Goal: Task Accomplishment & Management: Use online tool/utility

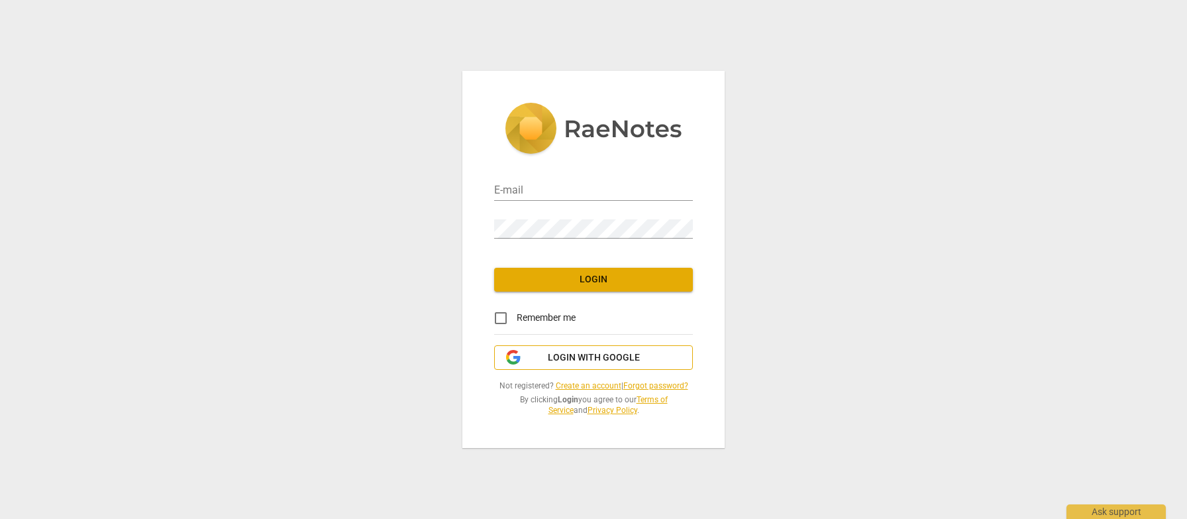
click at [595, 354] on span "Login with Google" at bounding box center [594, 357] width 92 height 13
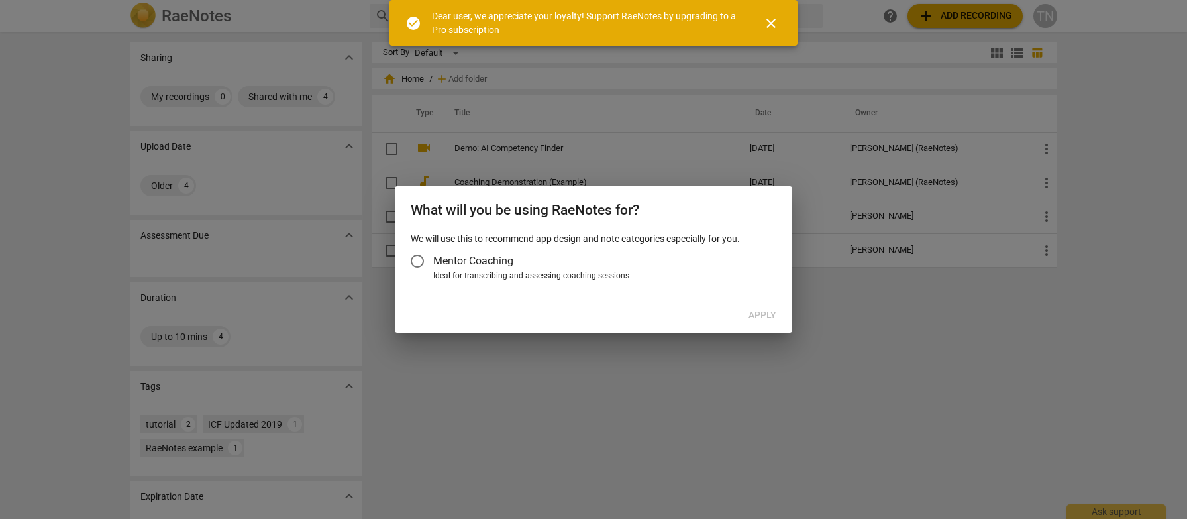
click at [420, 266] on input "Mentor Coaching" at bounding box center [417, 261] width 32 height 32
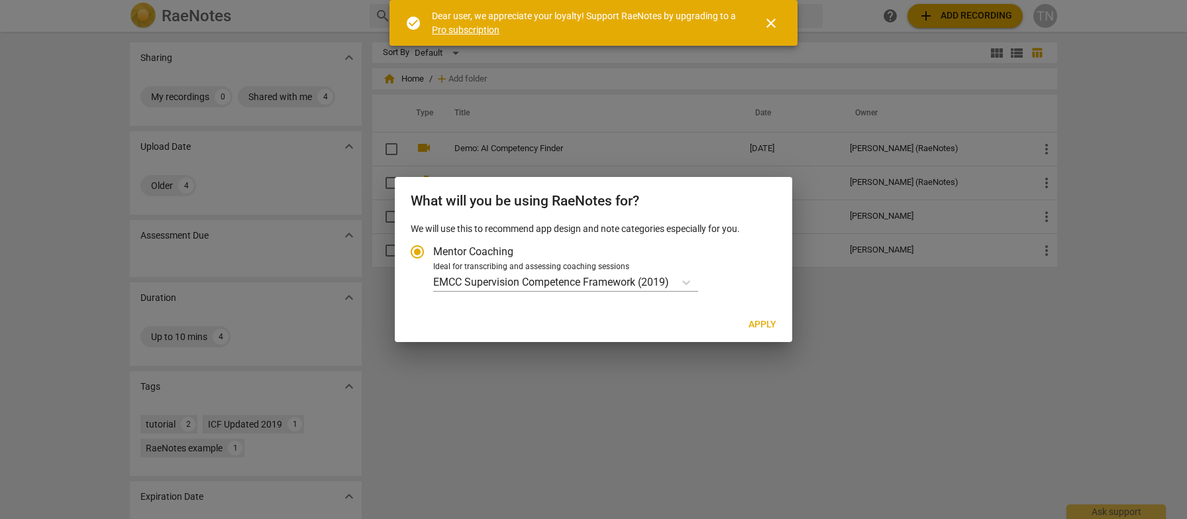
click at [770, 325] on span "Apply" at bounding box center [762, 324] width 28 height 13
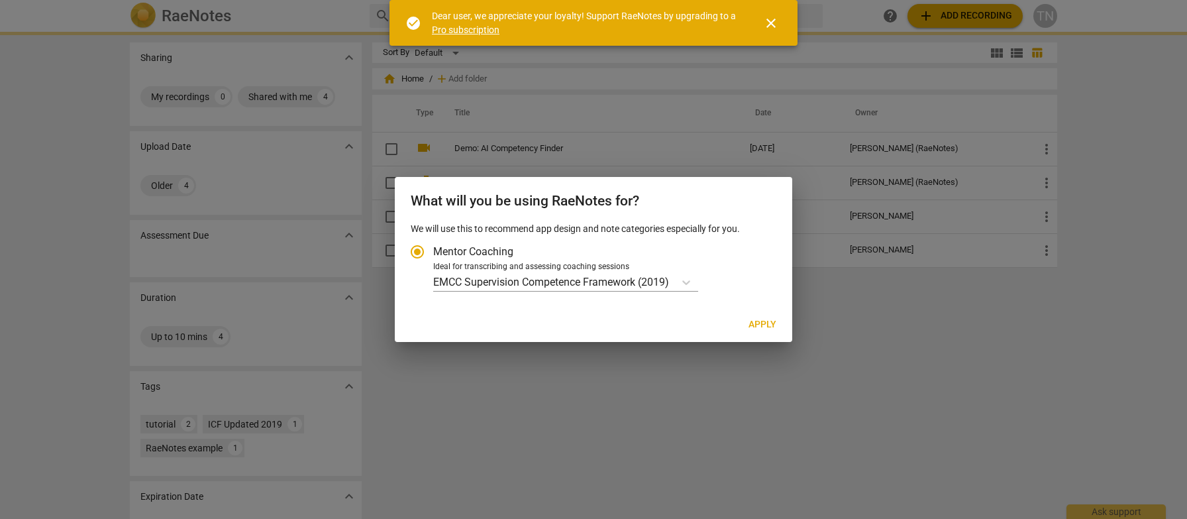
radio input "false"
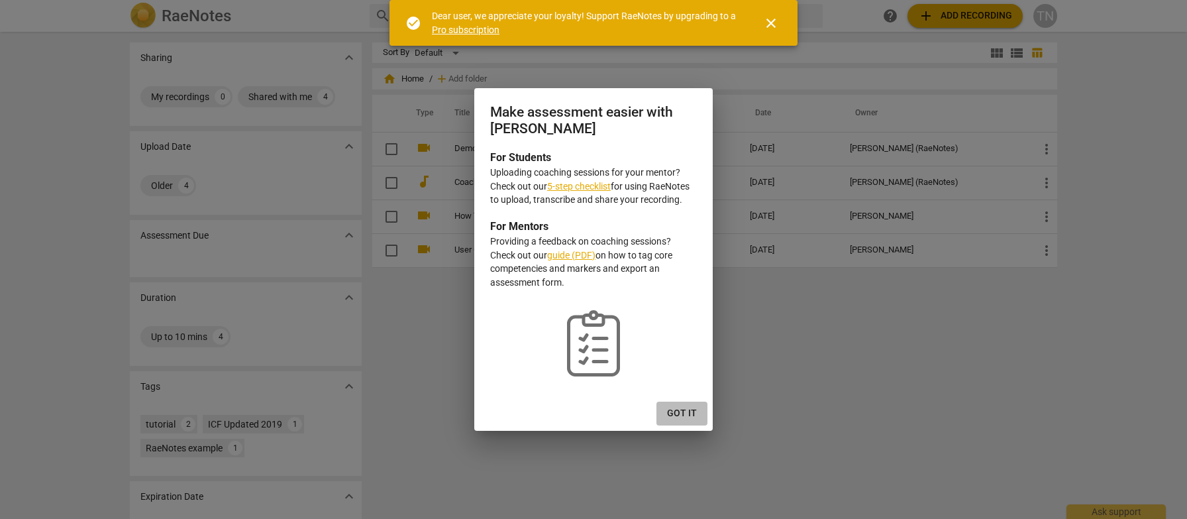
click at [689, 414] on span "Got it" at bounding box center [682, 413] width 30 height 13
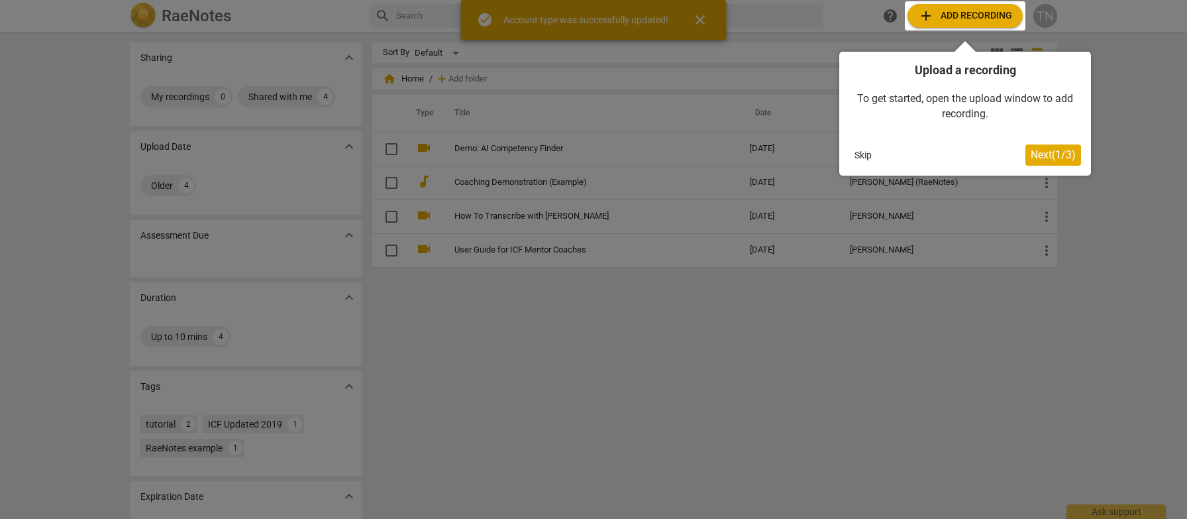
click at [862, 162] on button "Skip" at bounding box center [863, 155] width 28 height 20
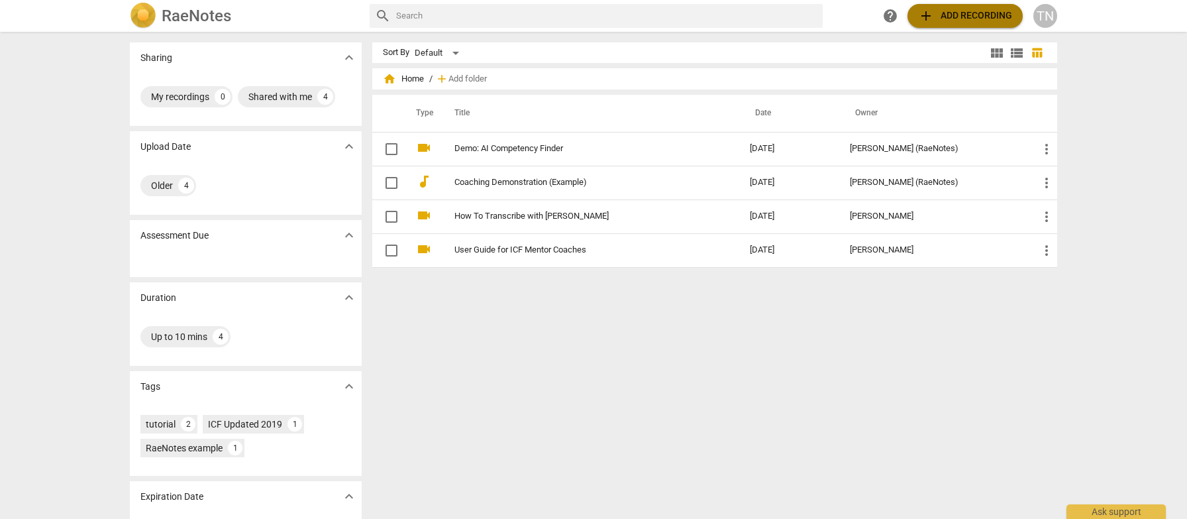
click at [942, 15] on span "add Add recording" at bounding box center [965, 16] width 94 height 16
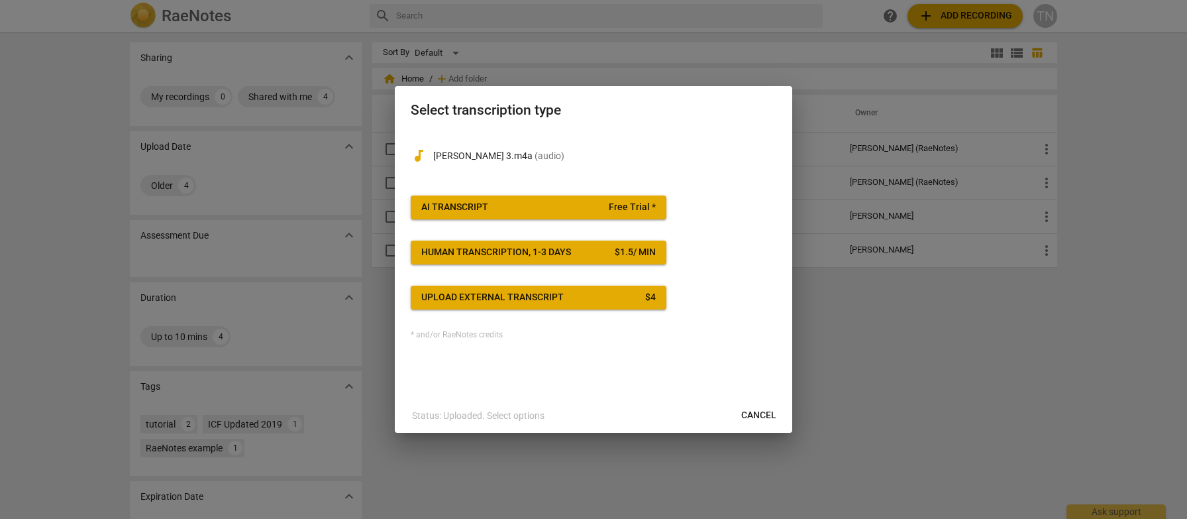
click at [549, 211] on span "AI Transcript Free Trial *" at bounding box center [538, 207] width 234 height 13
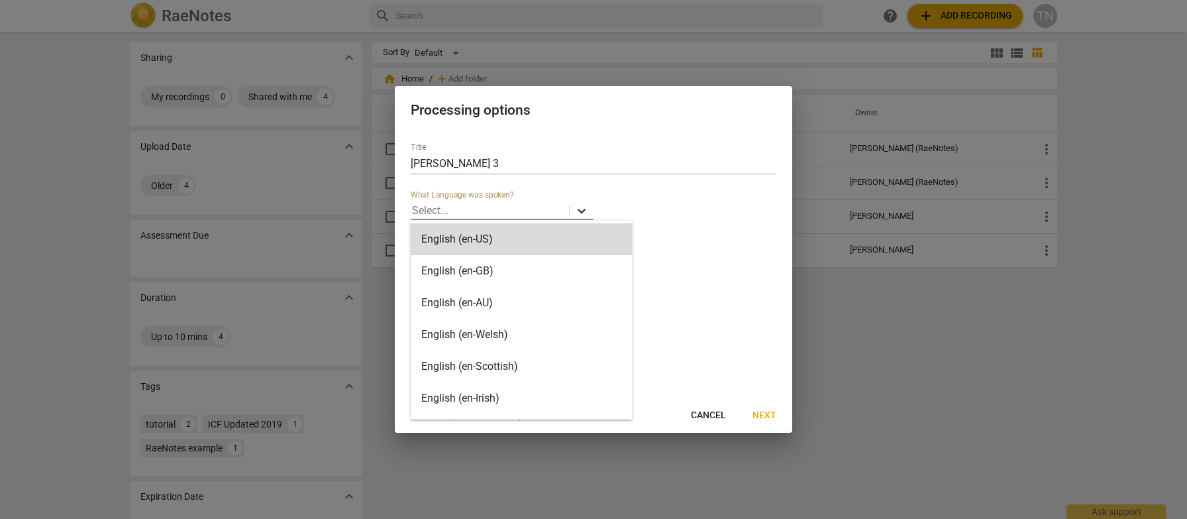
click at [587, 209] on icon at bounding box center [581, 210] width 13 height 13
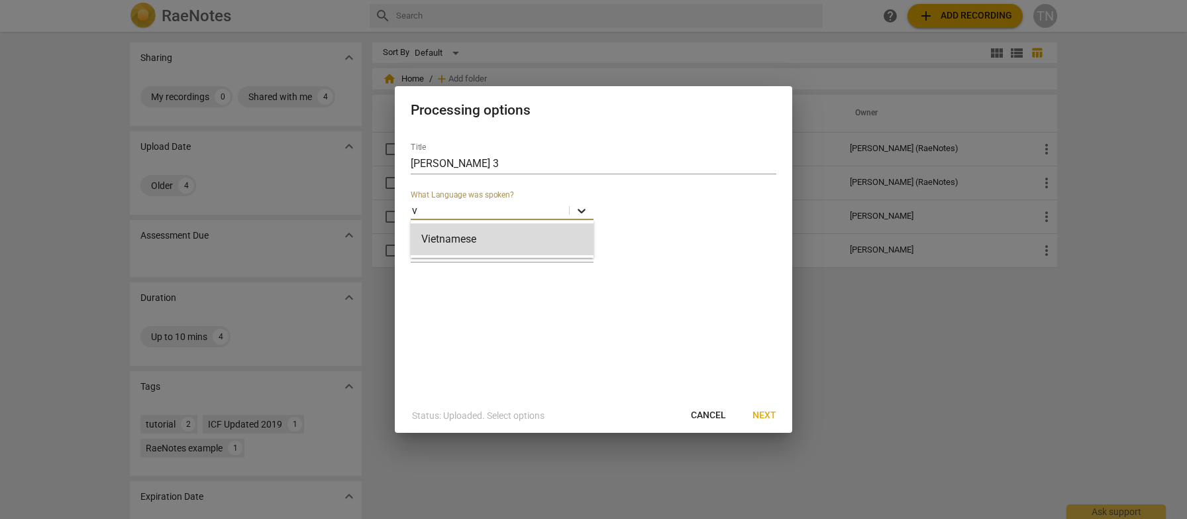
type input "vi"
click at [560, 232] on div "Vietnamese" at bounding box center [502, 239] width 183 height 32
click at [768, 414] on span "Next" at bounding box center [764, 415] width 24 height 13
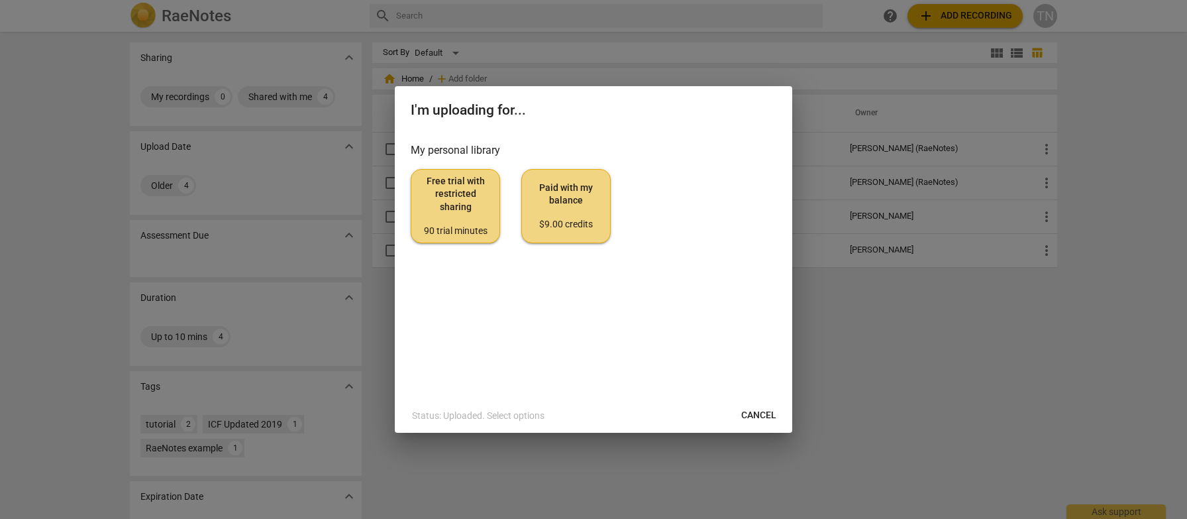
click at [454, 214] on span "Free trial with restricted sharing 90 trial minutes" at bounding box center [455, 206] width 67 height 62
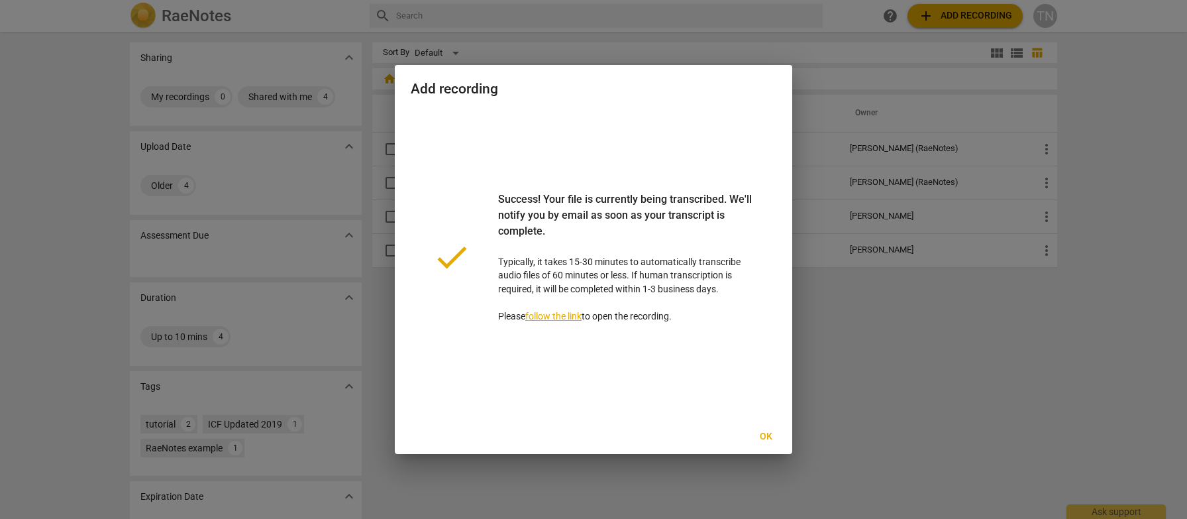
click at [763, 440] on span "Ok" at bounding box center [765, 436] width 21 height 13
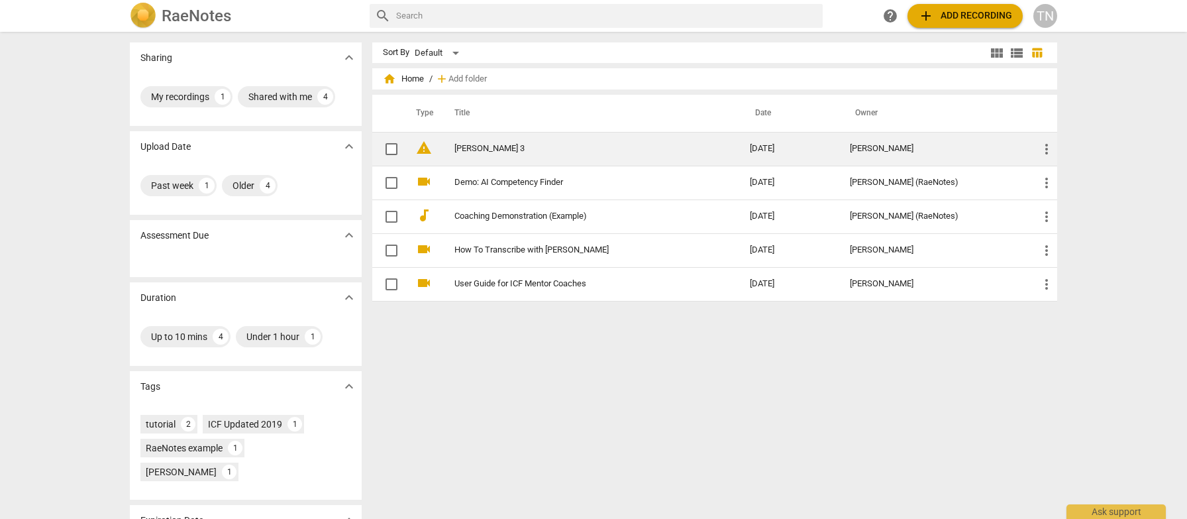
click at [1048, 146] on span "more_vert" at bounding box center [1046, 149] width 16 height 16
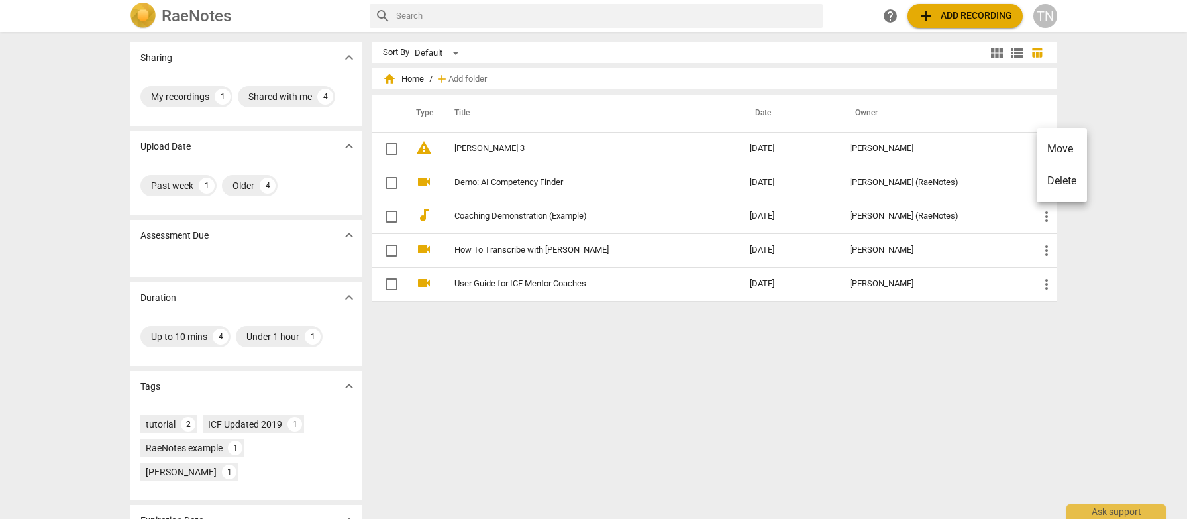
click at [454, 145] on div at bounding box center [593, 259] width 1187 height 519
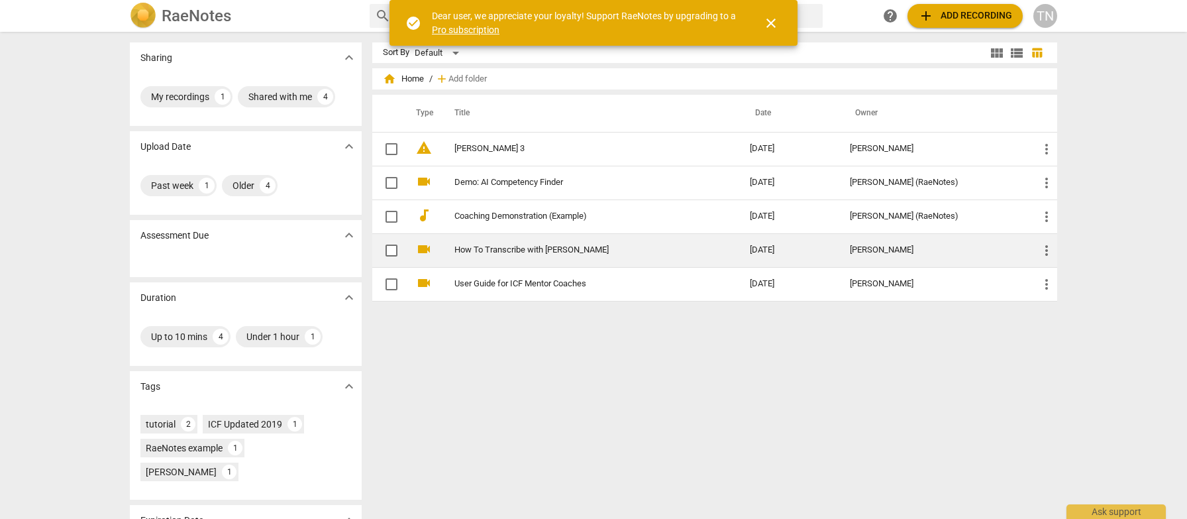
click at [460, 250] on link "How To Transcribe with RaeNotes" at bounding box center [578, 250] width 248 height 10
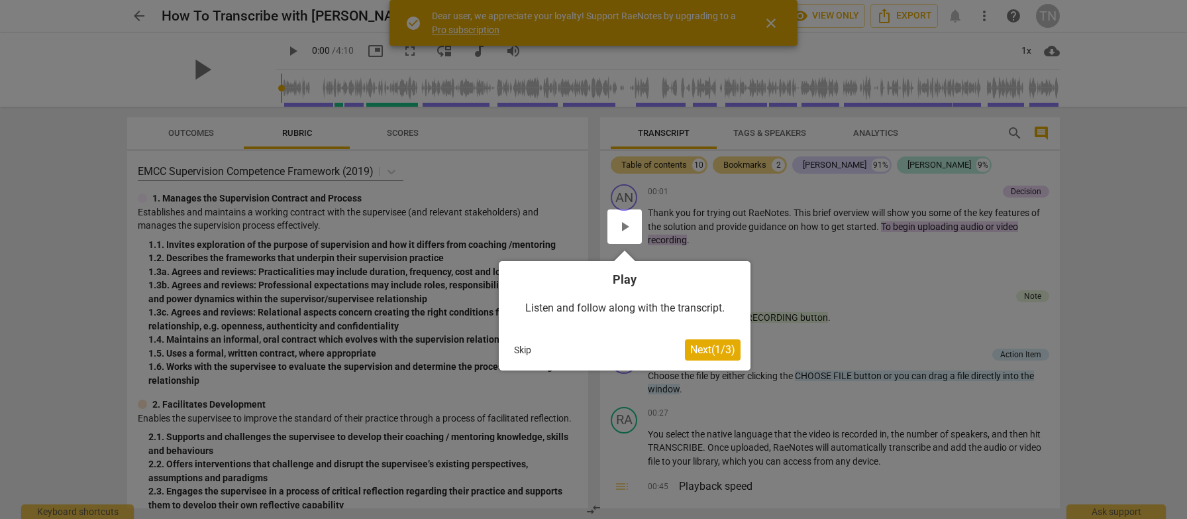
click at [109, 10] on div at bounding box center [593, 259] width 1187 height 519
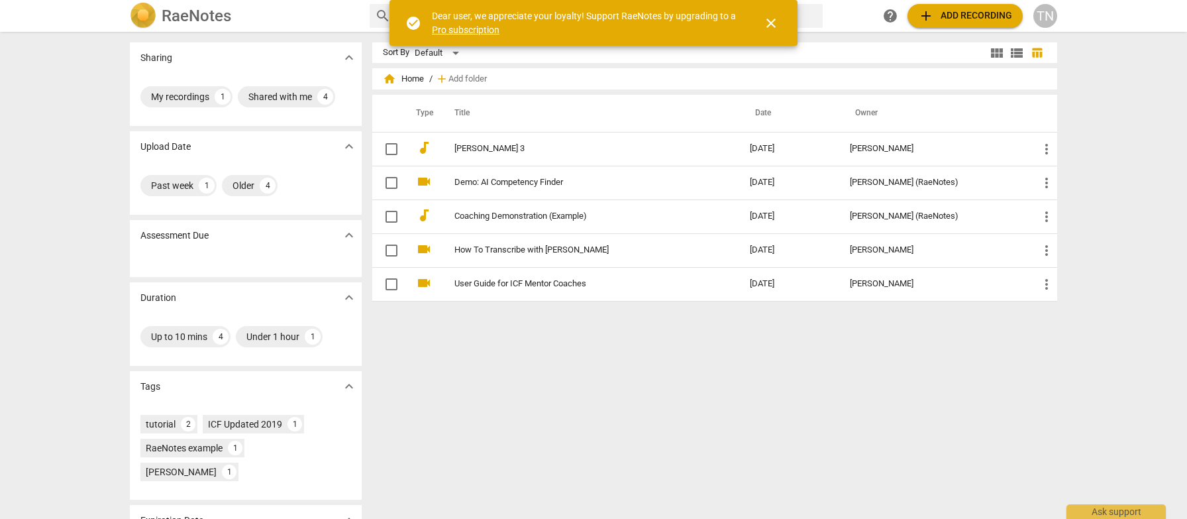
click at [183, 23] on h2 "RaeNotes" at bounding box center [197, 16] width 70 height 19
click at [158, 17] on div "RaeNotes" at bounding box center [244, 16] width 229 height 26
click at [776, 25] on span "close" at bounding box center [771, 23] width 16 height 16
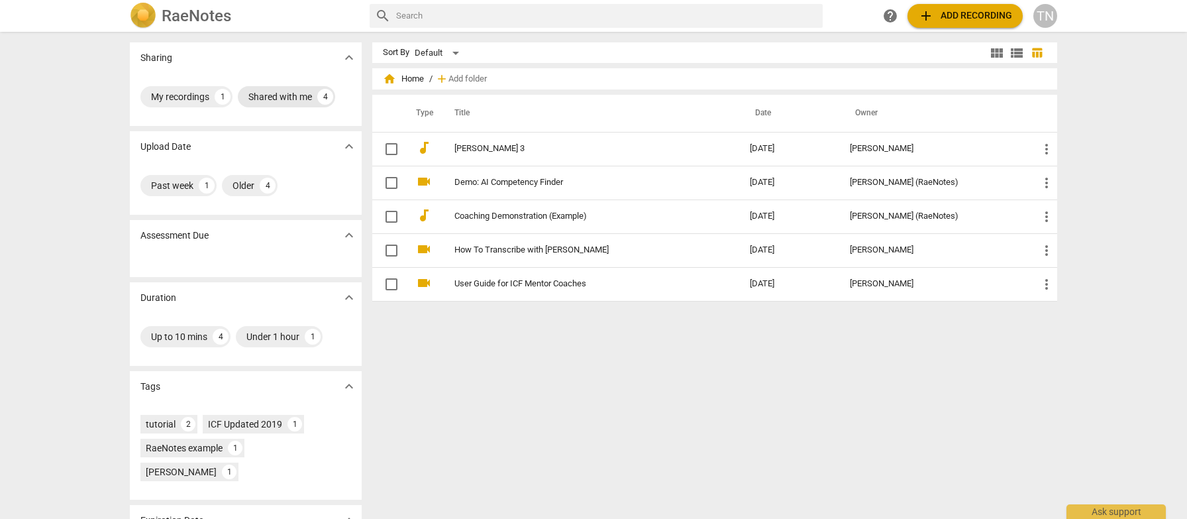
click at [277, 97] on div "Shared with me" at bounding box center [280, 96] width 64 height 13
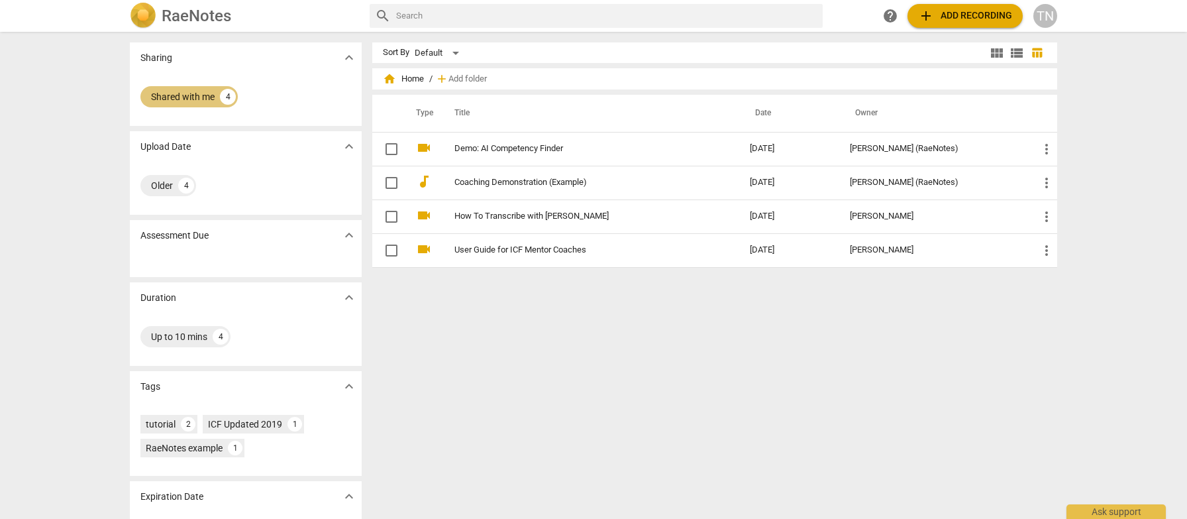
drag, startPoint x: 173, startPoint y: 87, endPoint x: 183, endPoint y: 87, distance: 10.6
click at [173, 87] on div "Shared with me 4" at bounding box center [188, 96] width 97 height 21
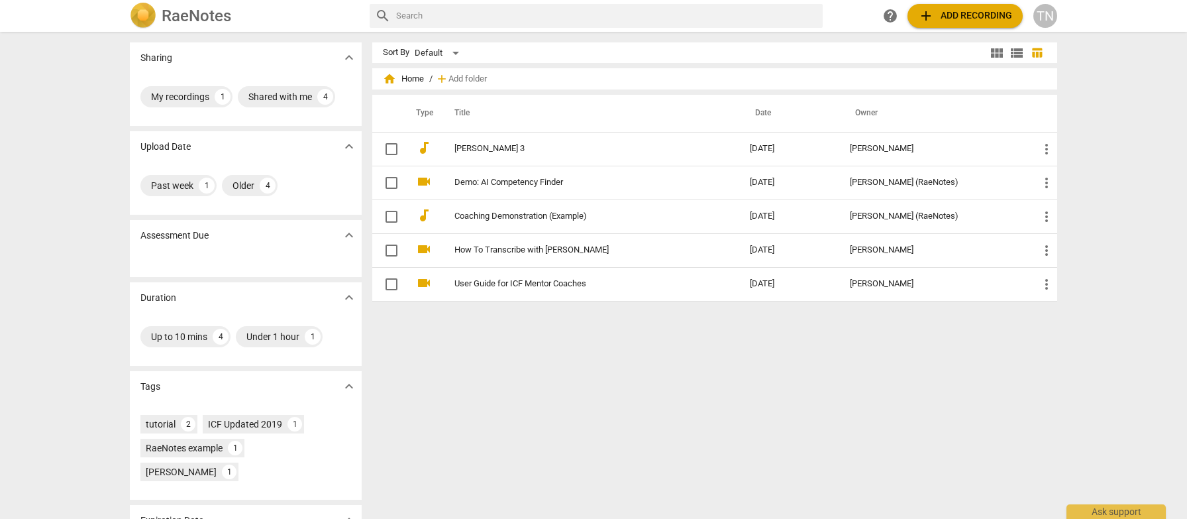
scroll to position [51, 0]
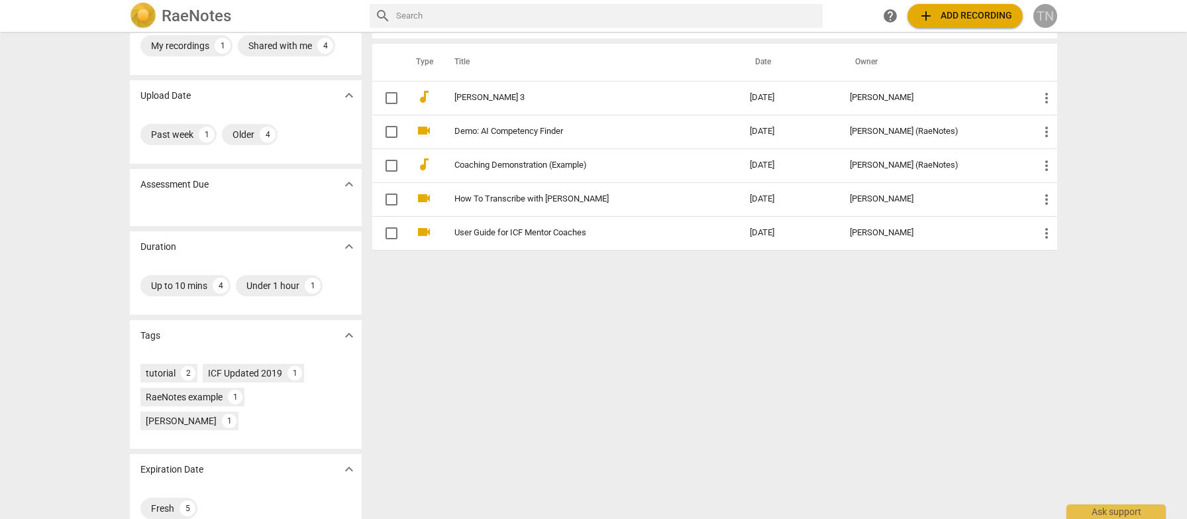
click at [1053, 17] on div "TN" at bounding box center [1045, 16] width 24 height 24
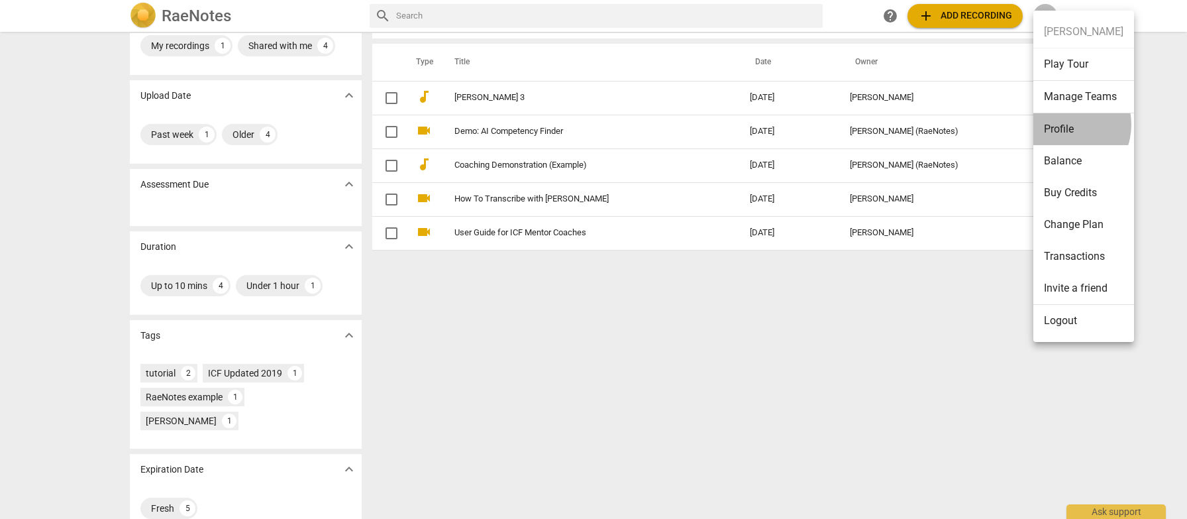
click at [1062, 125] on li "Profile" at bounding box center [1083, 129] width 101 height 32
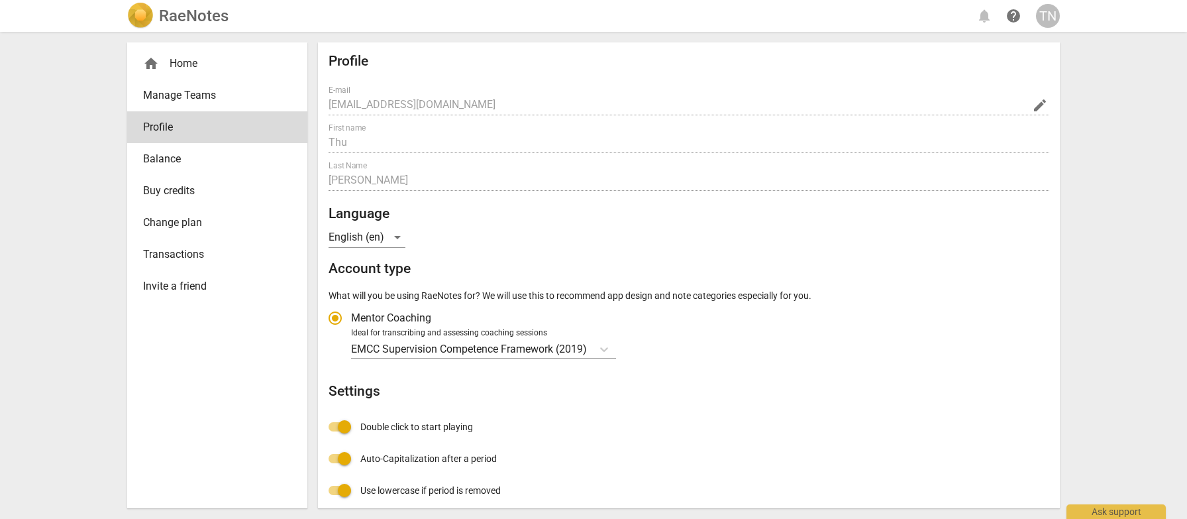
radio input "false"
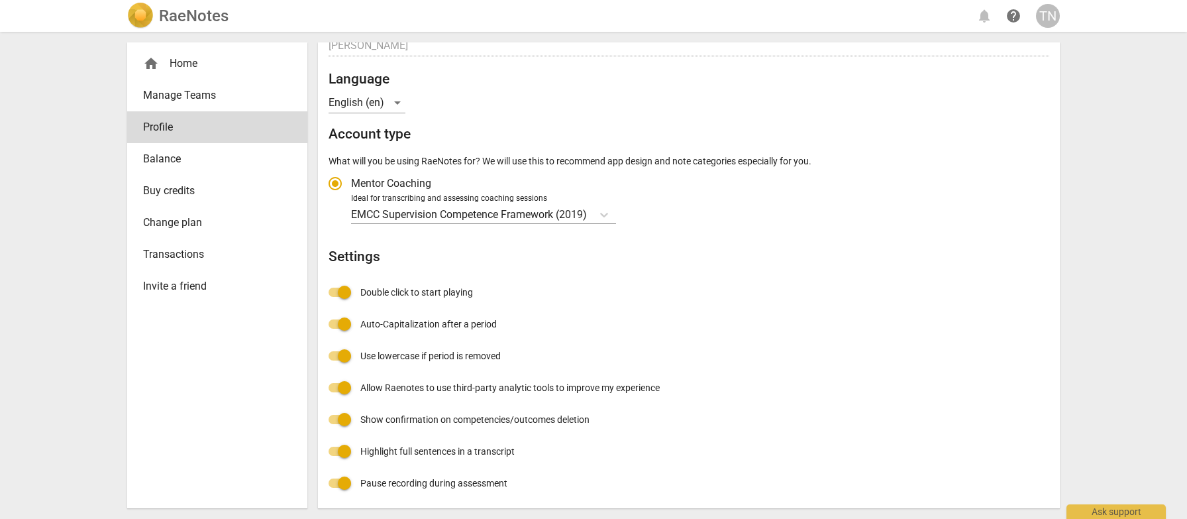
scroll to position [136, 0]
click at [177, 143] on link "Balance" at bounding box center [217, 159] width 180 height 32
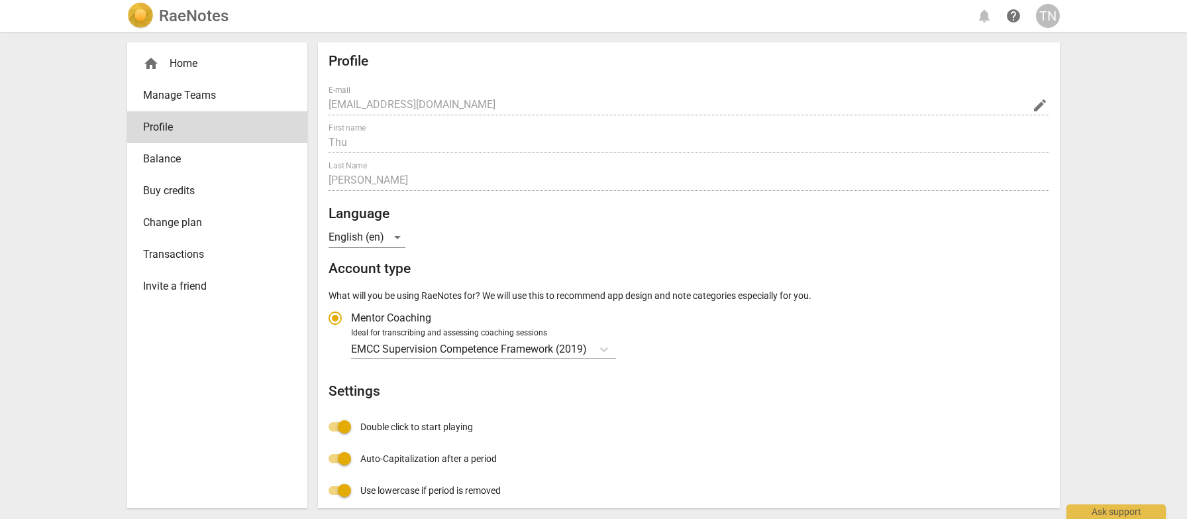
radio input "false"
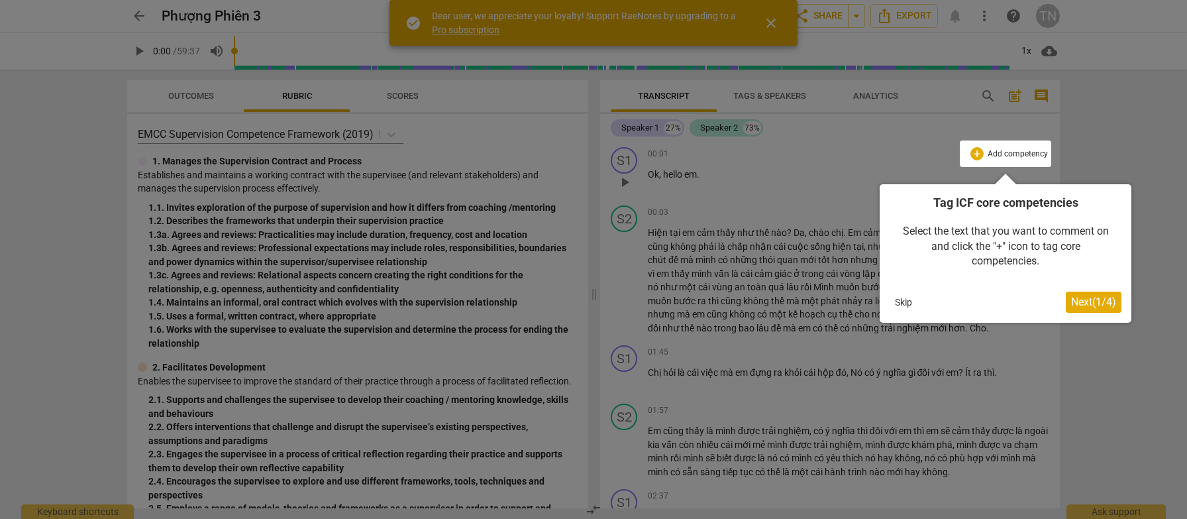
click at [911, 301] on button "Skip" at bounding box center [903, 302] width 28 height 20
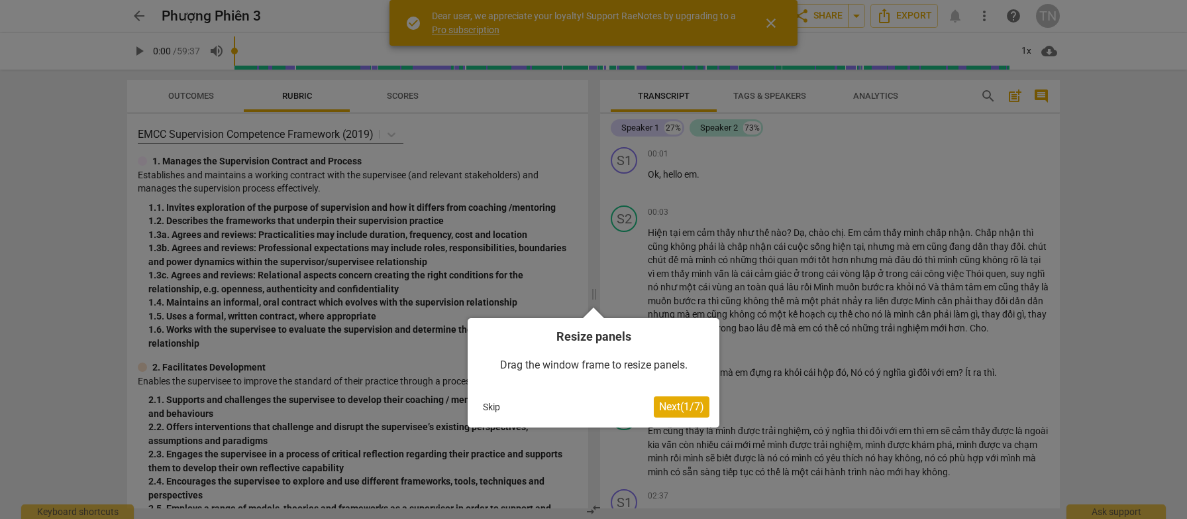
click at [492, 409] on button "Skip" at bounding box center [491, 407] width 28 height 20
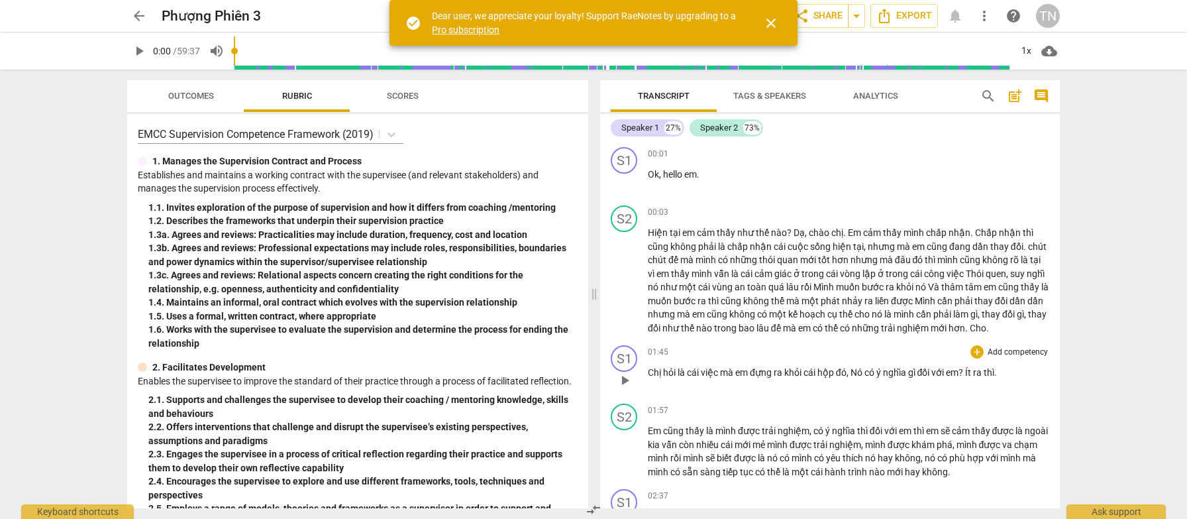
scroll to position [357, 0]
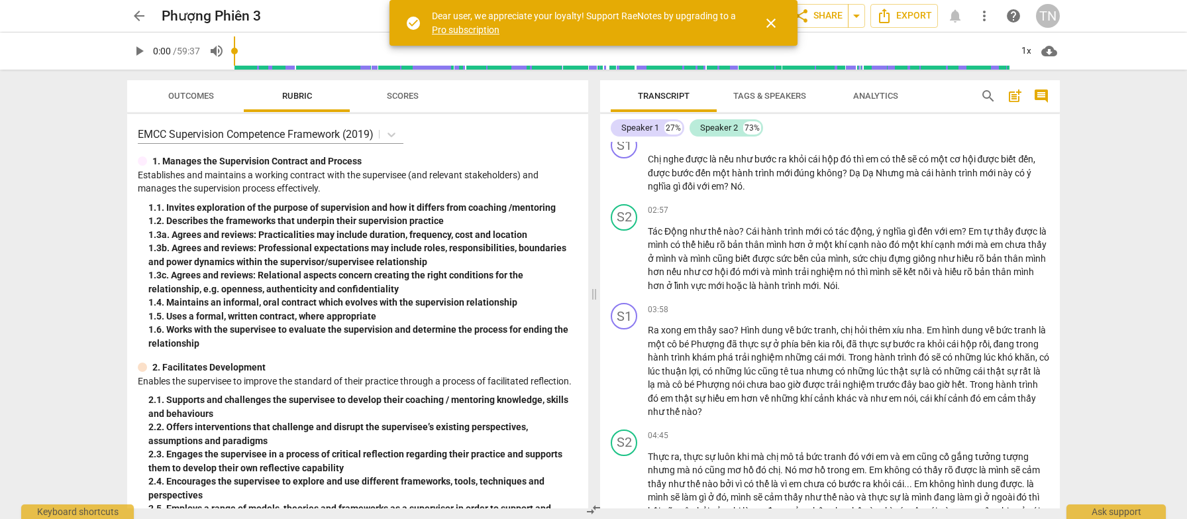
click at [392, 96] on span "Scores" at bounding box center [403, 96] width 32 height 10
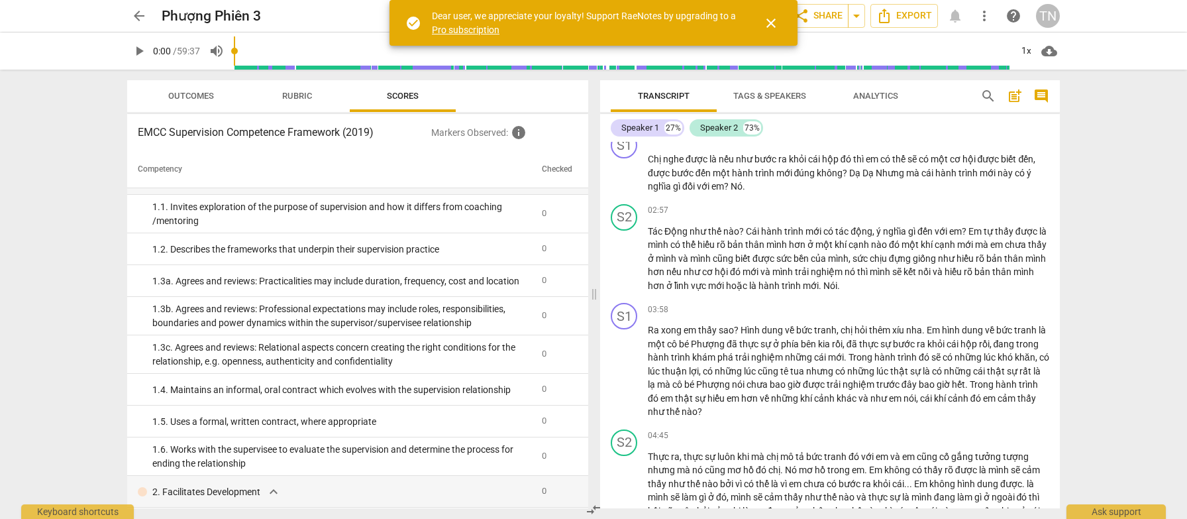
scroll to position [0, 0]
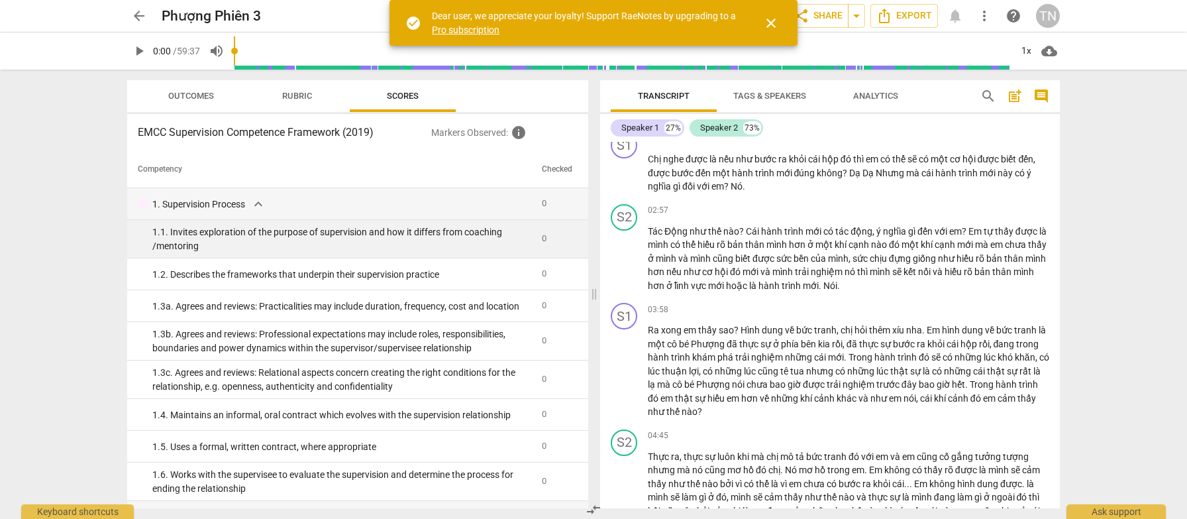
click at [430, 235] on div "1. 1. Invites exploration of the purpose of supervision and how it differs from…" at bounding box center [341, 238] width 379 height 27
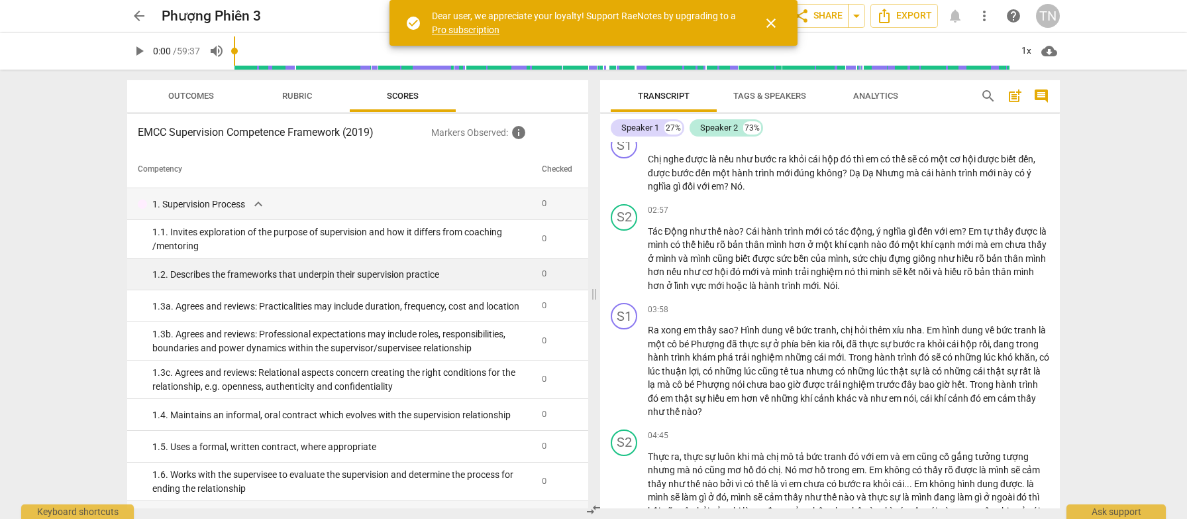
click at [440, 264] on td "1. 2. Describes the frameworks that underpin their supervision practice" at bounding box center [331, 274] width 409 height 32
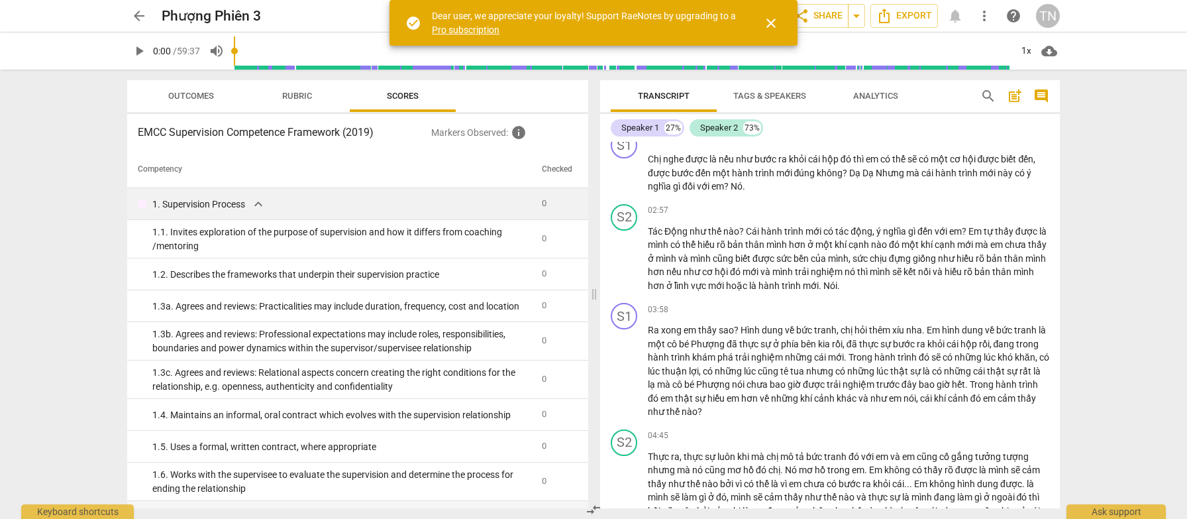
click at [542, 204] on span "0" at bounding box center [544, 203] width 5 height 10
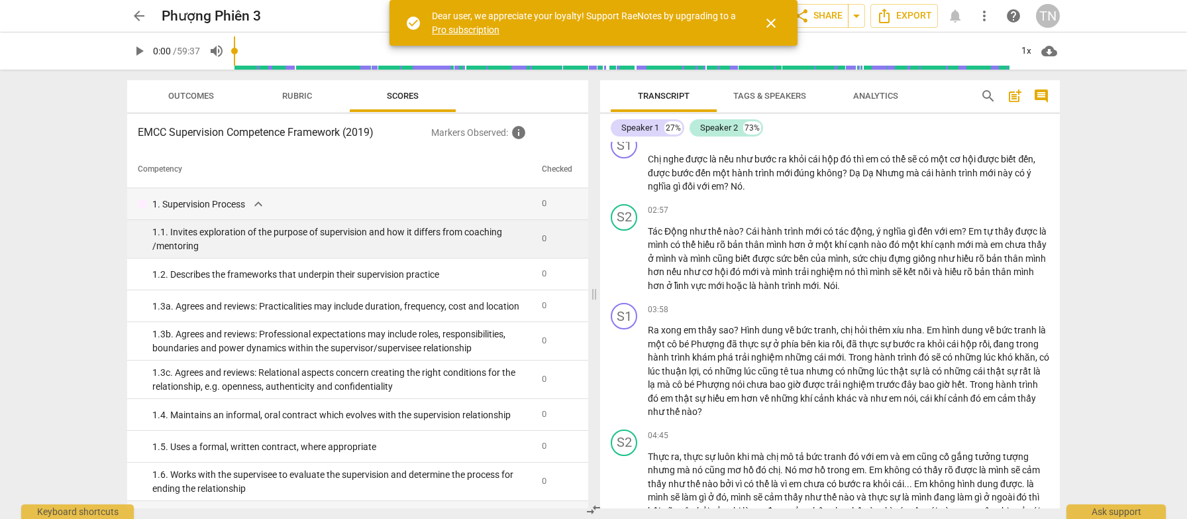
click at [542, 232] on td "0" at bounding box center [556, 239] width 41 height 38
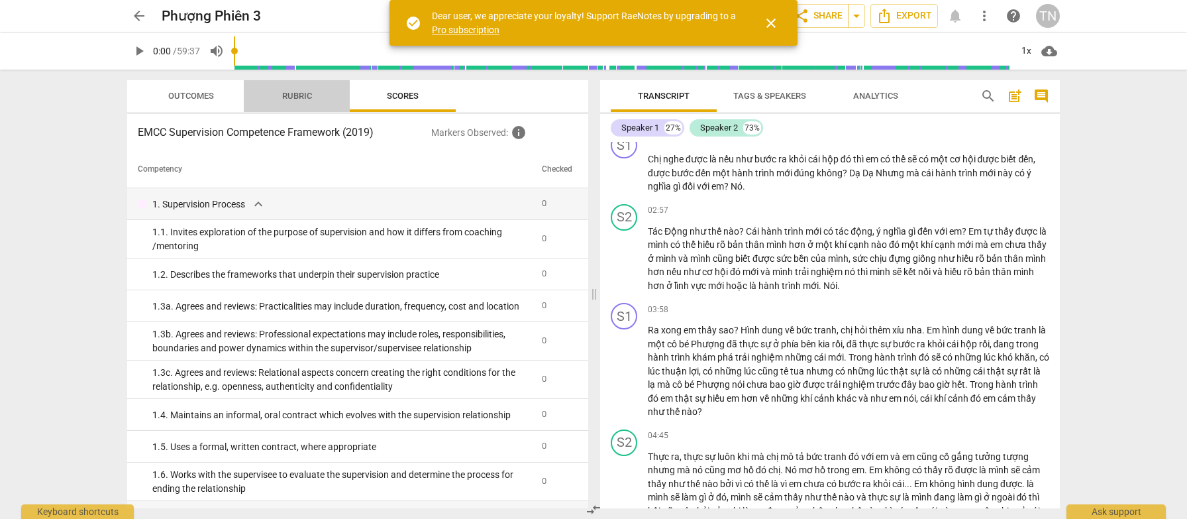
click at [287, 97] on span "Rubric" at bounding box center [297, 96] width 30 height 10
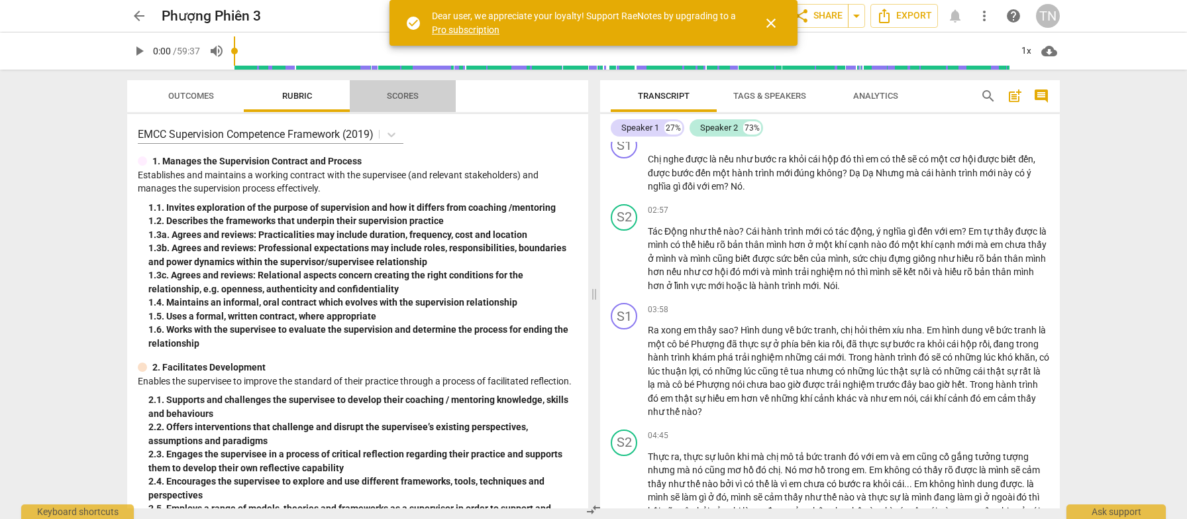
click at [418, 98] on span "Scores" at bounding box center [403, 96] width 32 height 10
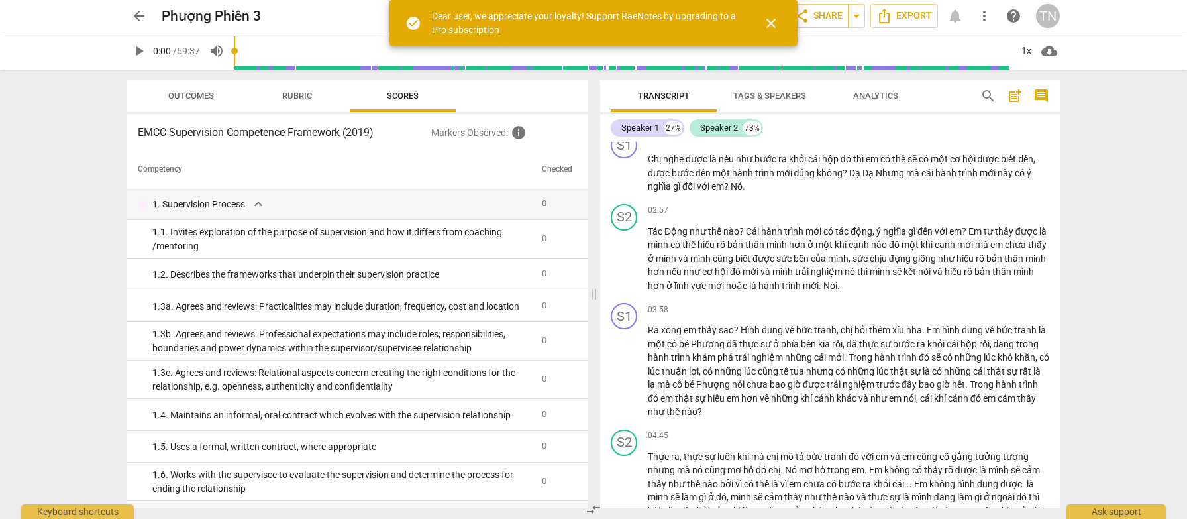
click at [328, 101] on span "Rubric" at bounding box center [297, 96] width 106 height 18
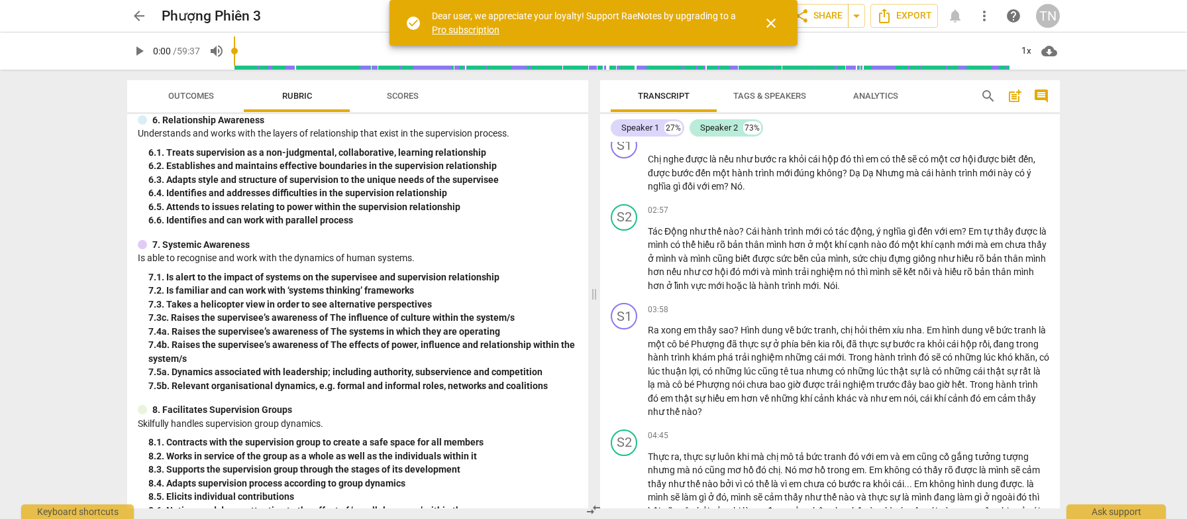
scroll to position [1131, 0]
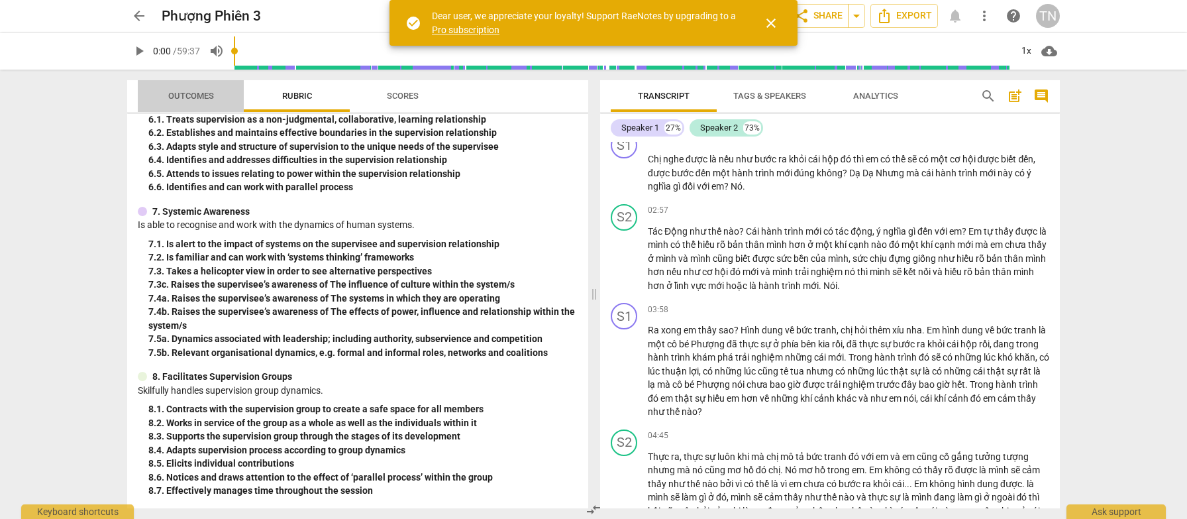
click at [197, 95] on span "Outcomes" at bounding box center [191, 96] width 46 height 10
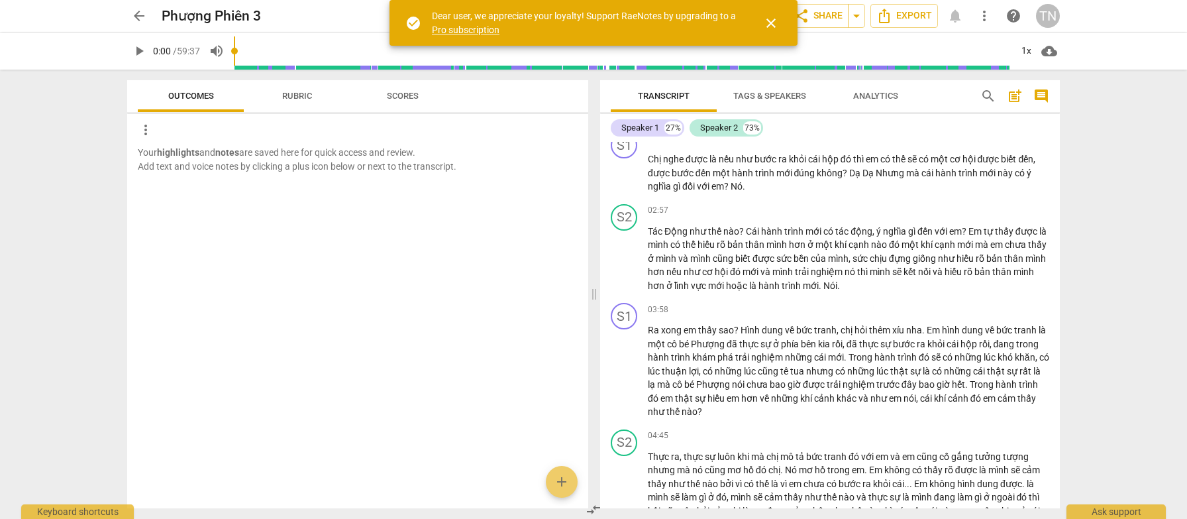
click at [239, 157] on b "notes" at bounding box center [227, 152] width 24 height 11
click at [278, 96] on span "Rubric" at bounding box center [297, 96] width 62 height 18
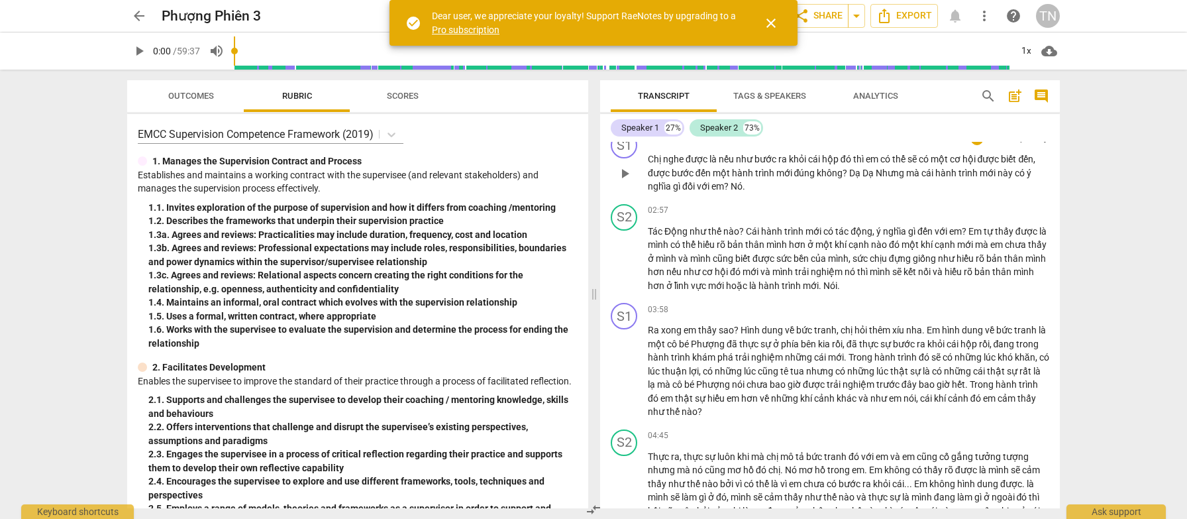
click at [689, 164] on span "được" at bounding box center [697, 159] width 24 height 11
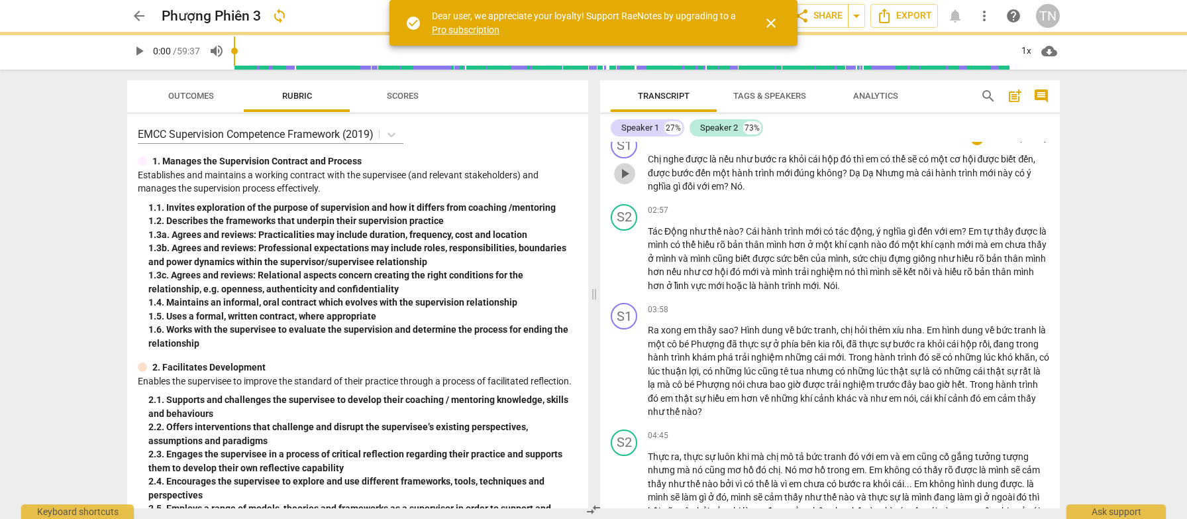
click at [625, 181] on span "play_arrow" at bounding box center [625, 174] width 16 height 16
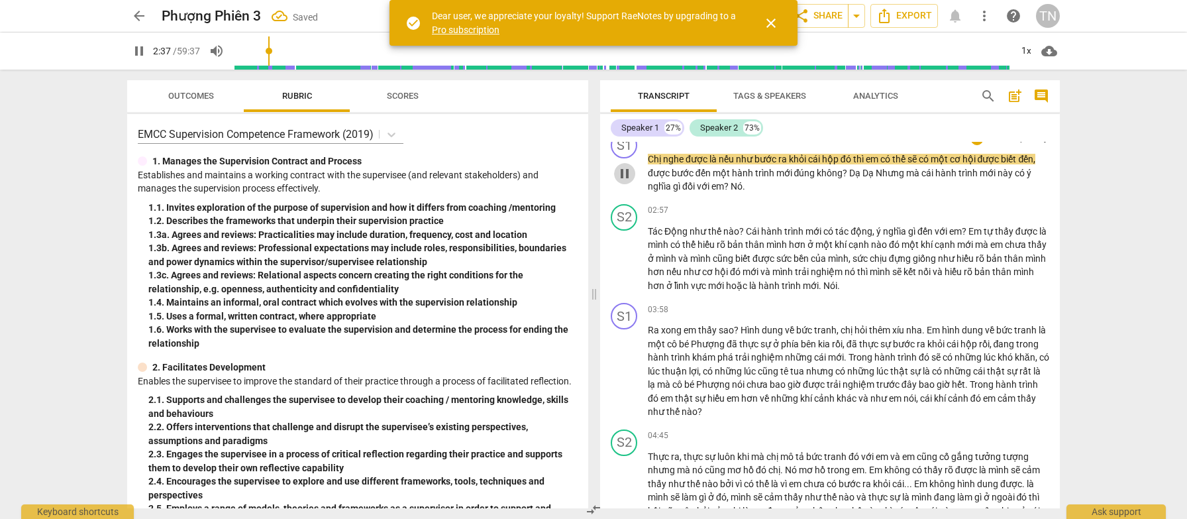
click at [627, 181] on span "pause" at bounding box center [625, 174] width 16 height 16
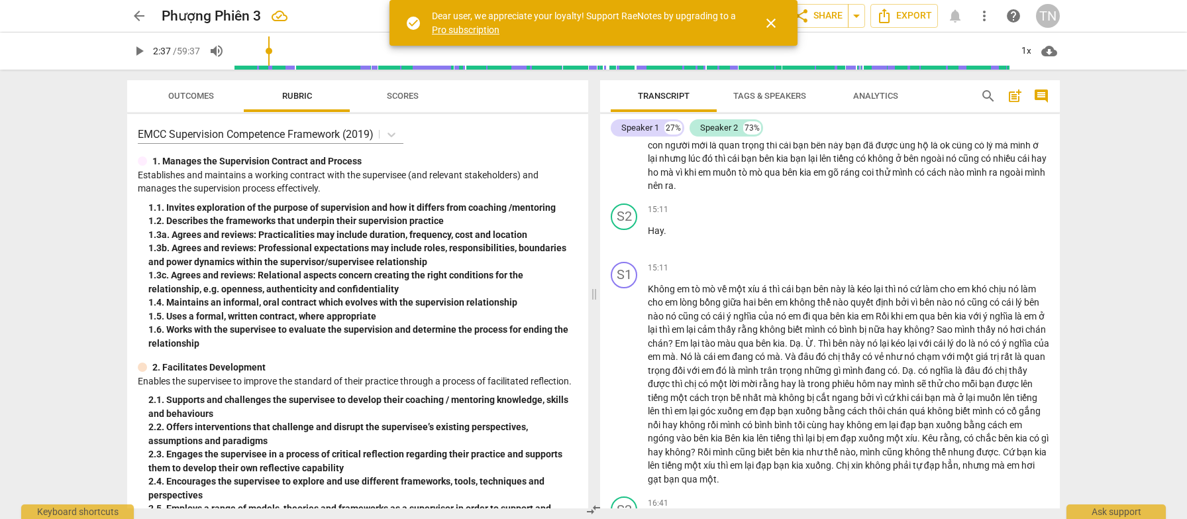
scroll to position [1994, 0]
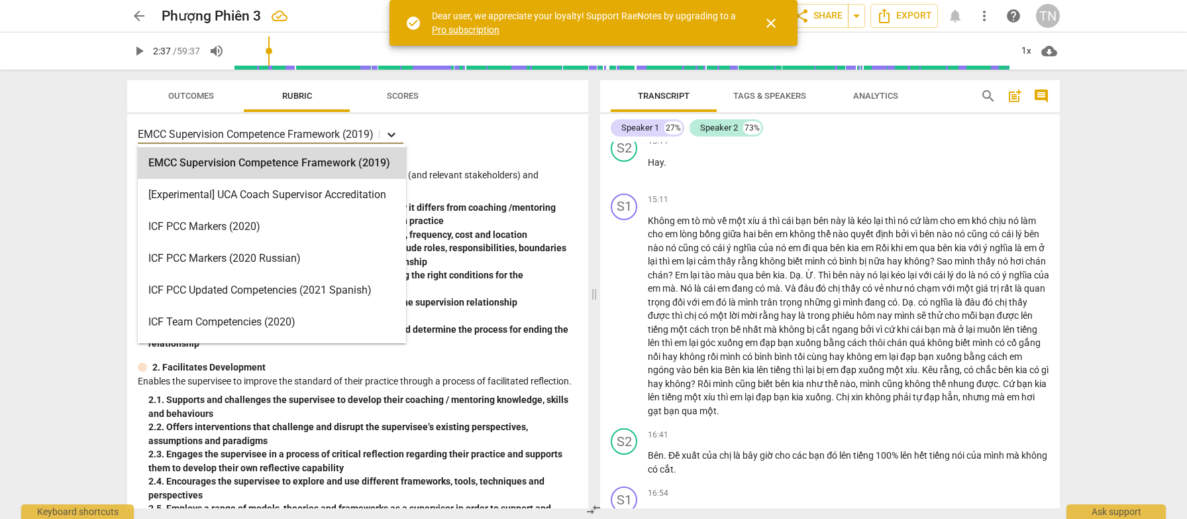
click at [402, 138] on div at bounding box center [391, 134] width 24 height 19
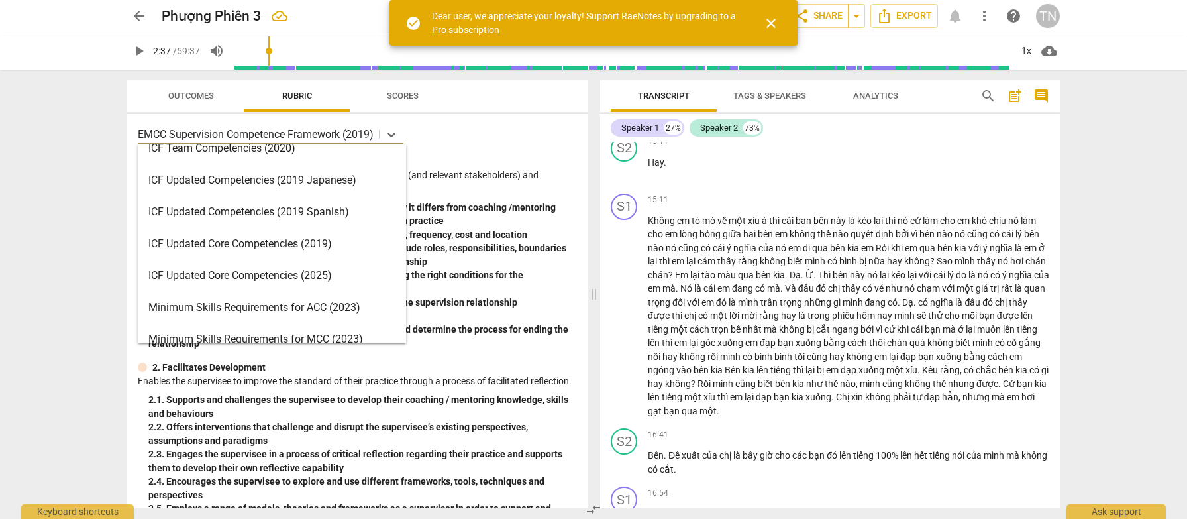
scroll to position [182, 0]
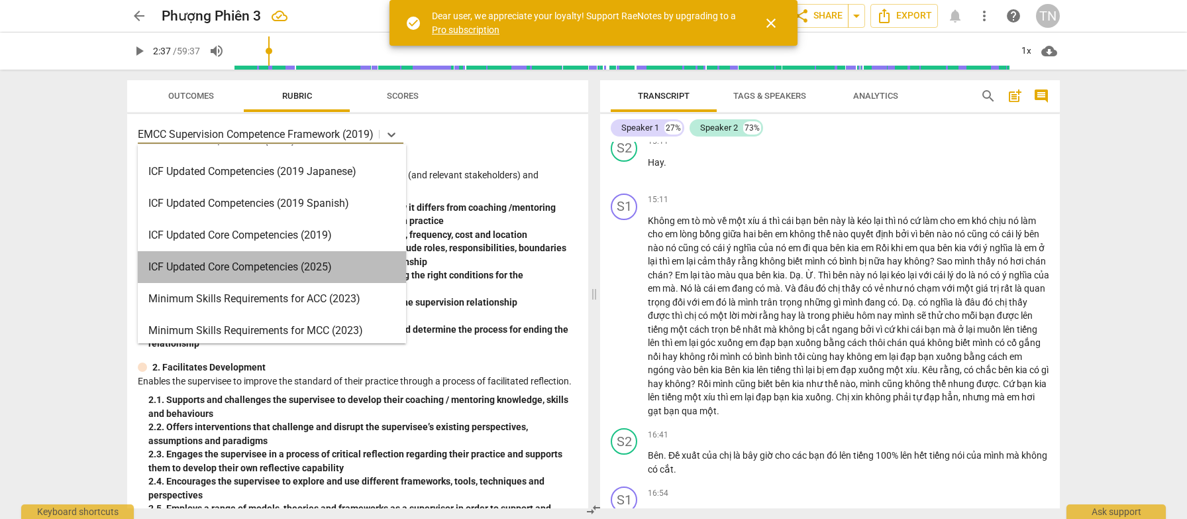
click at [366, 268] on div "ICF Updated Core Competencies (2025)" at bounding box center [272, 267] width 268 height 32
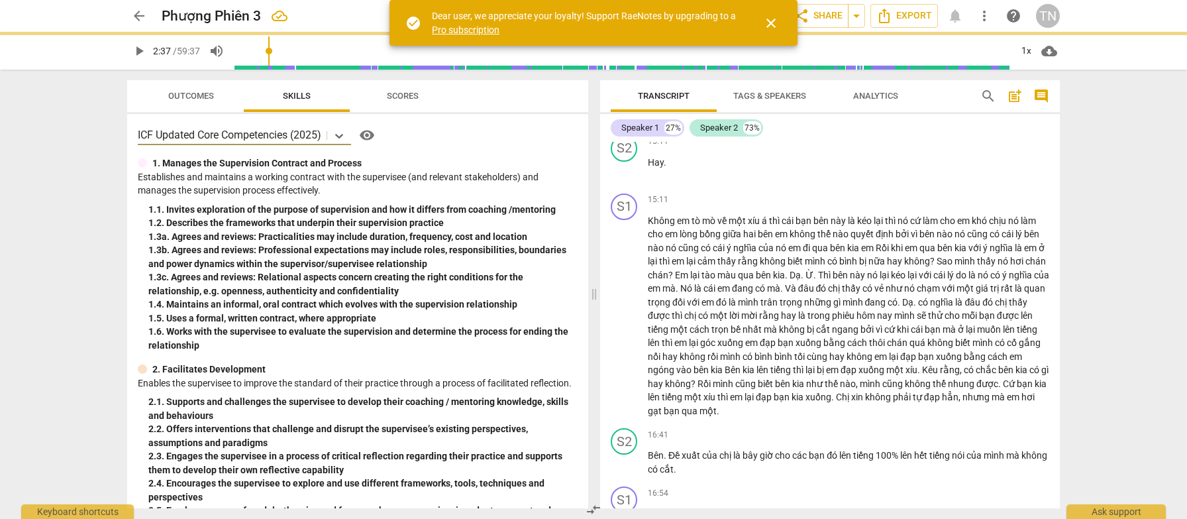
type input "158"
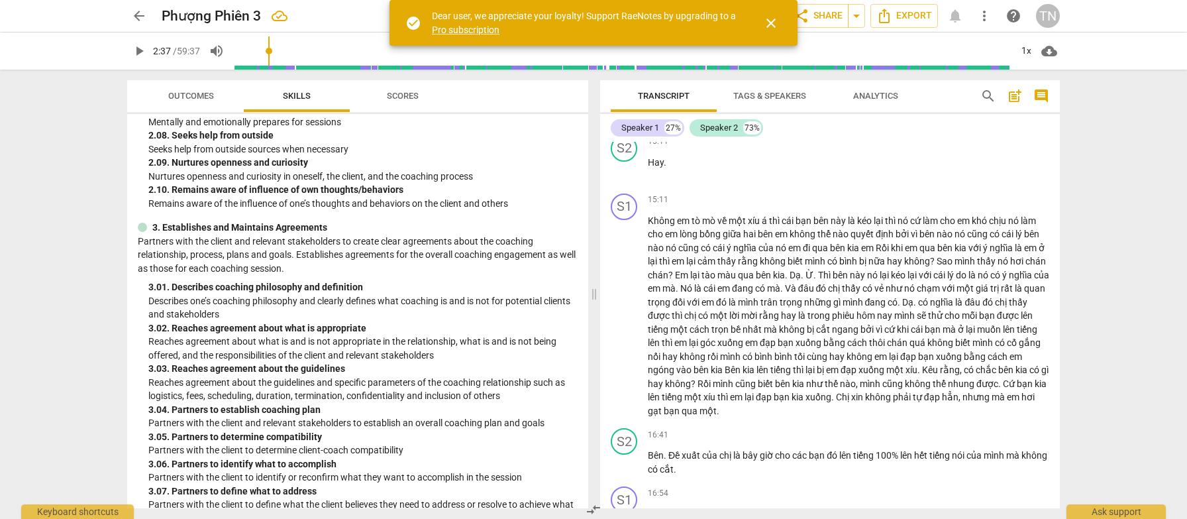
scroll to position [674, 0]
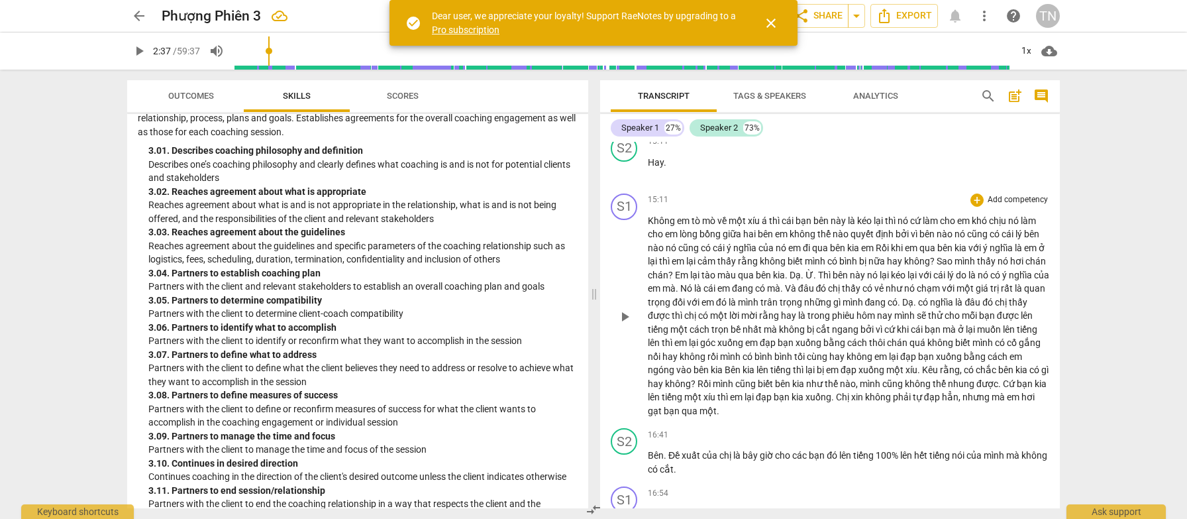
click at [709, 266] on span "cảm thấy" at bounding box center [717, 261] width 40 height 11
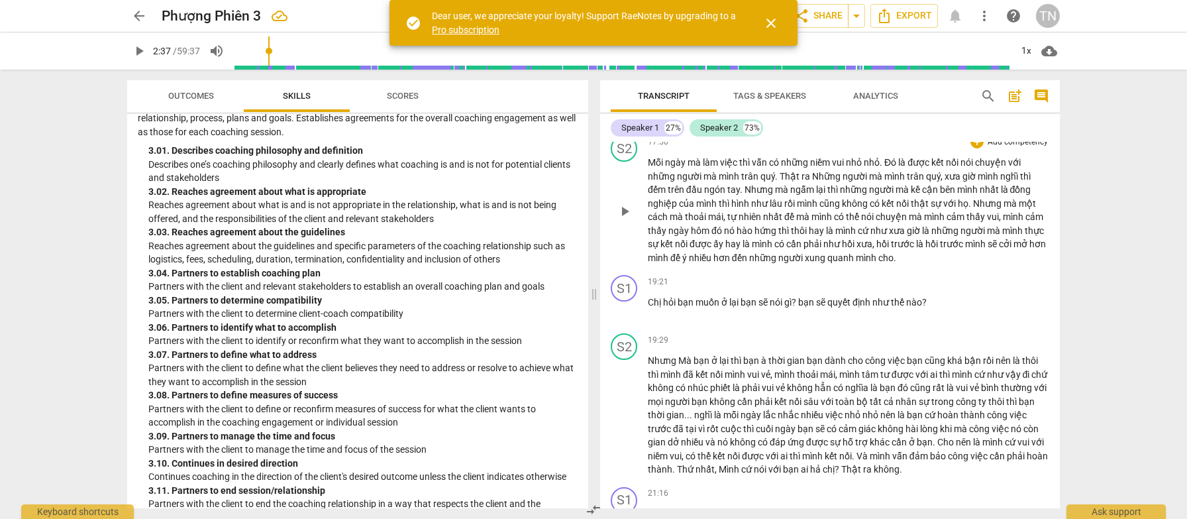
click at [981, 148] on div "+ Add competency" at bounding box center [1009, 141] width 79 height 13
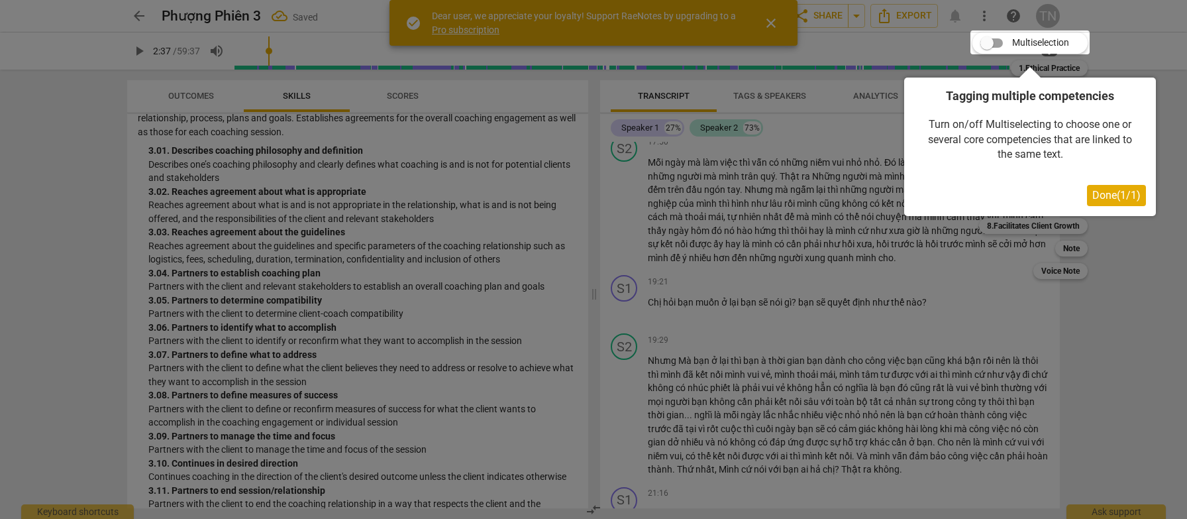
click at [1101, 195] on span "Done ( 1 / 1 )" at bounding box center [1116, 195] width 48 height 13
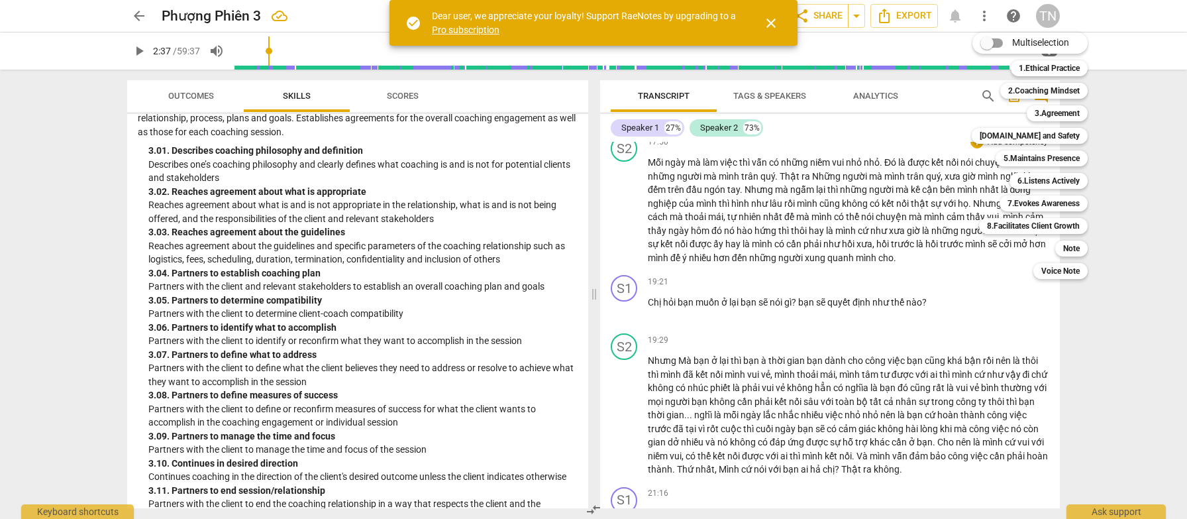
click at [762, 338] on div at bounding box center [593, 259] width 1187 height 519
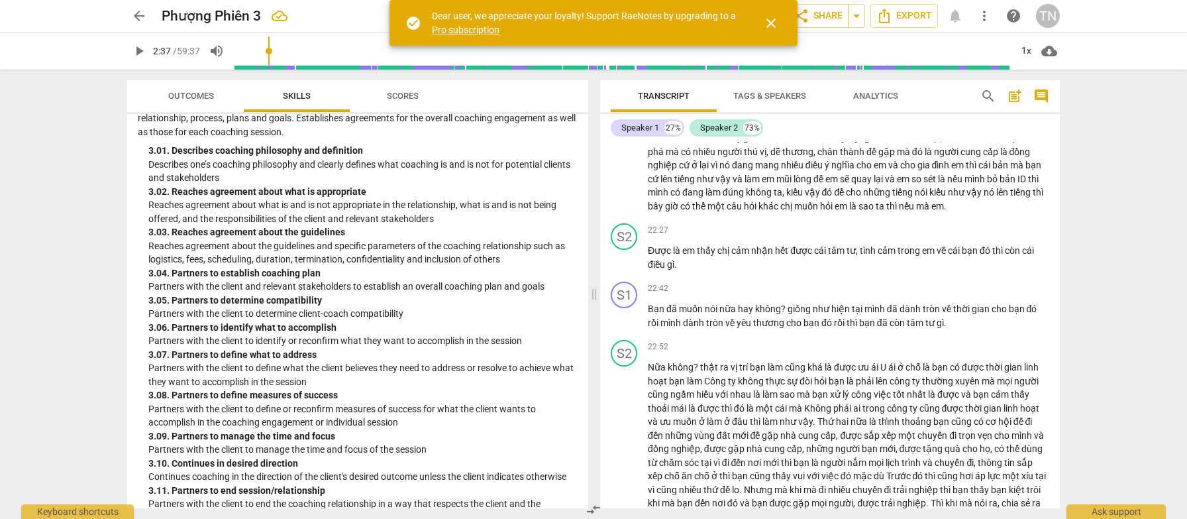
scroll to position [3196, 0]
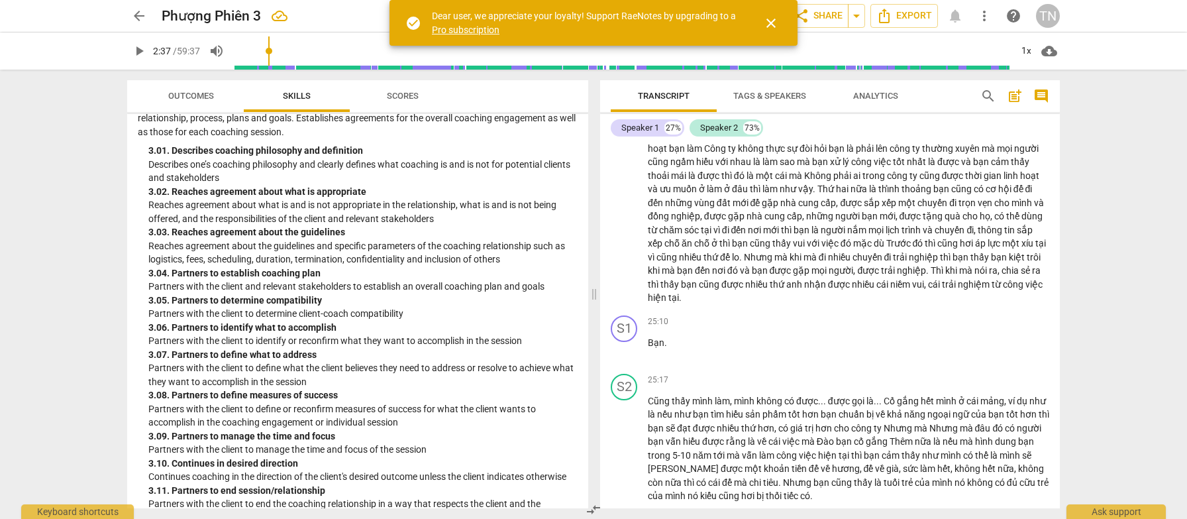
click at [413, 101] on span "Scores" at bounding box center [403, 96] width 64 height 18
